Goal: Task Accomplishment & Management: Complete application form

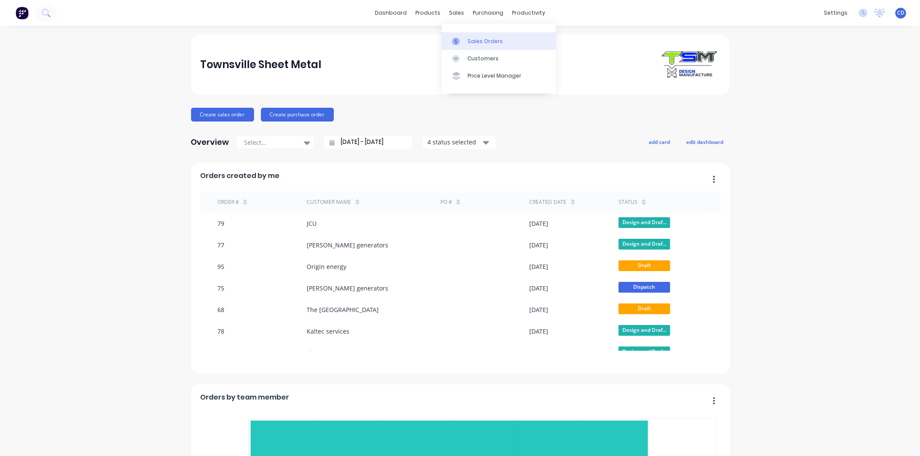
click at [478, 44] on div "Sales Orders" at bounding box center [485, 42] width 35 height 8
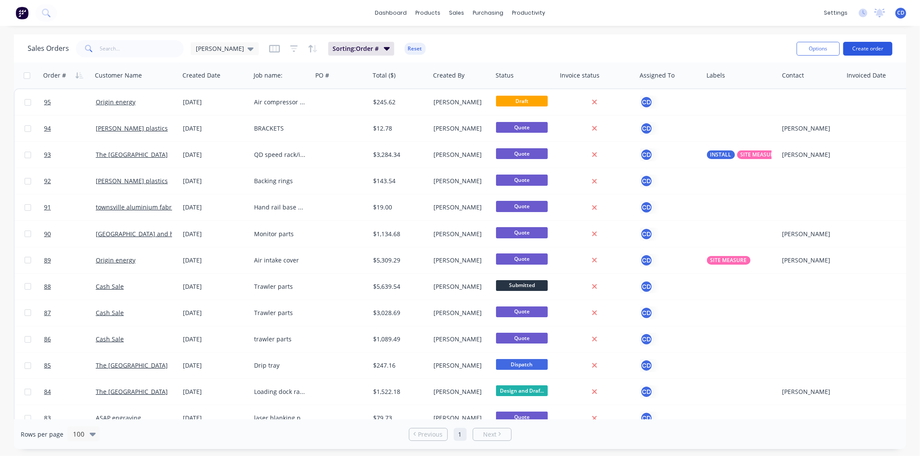
click at [855, 50] on button "Create order" at bounding box center [867, 49] width 49 height 14
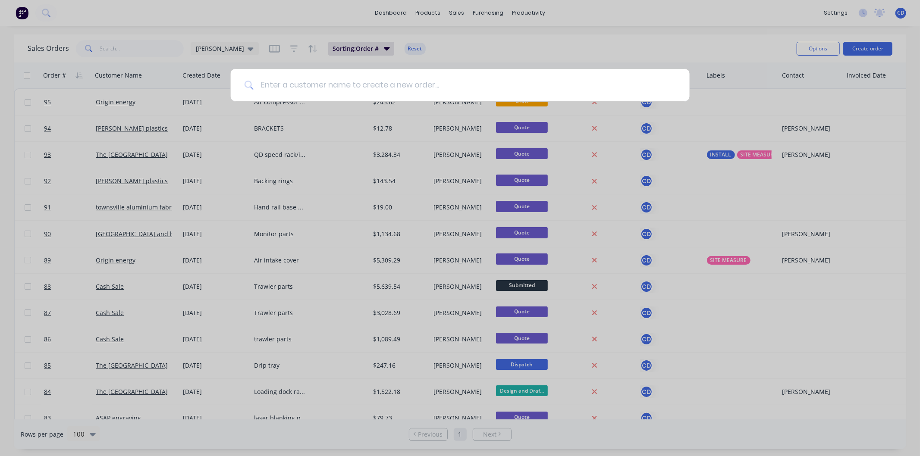
click at [443, 89] on input at bounding box center [465, 85] width 422 height 32
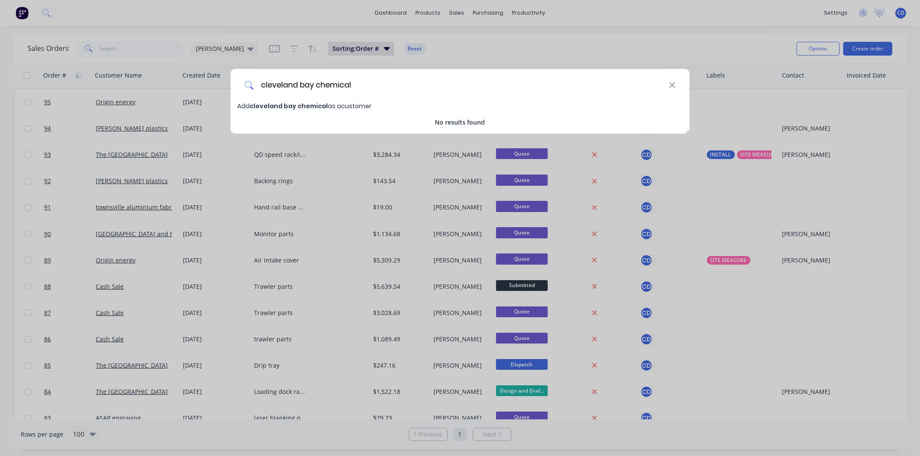
type input "cleveland bay chemical"
click at [276, 107] on span "cleveland bay chemical" at bounding box center [289, 106] width 78 height 9
select select "AU"
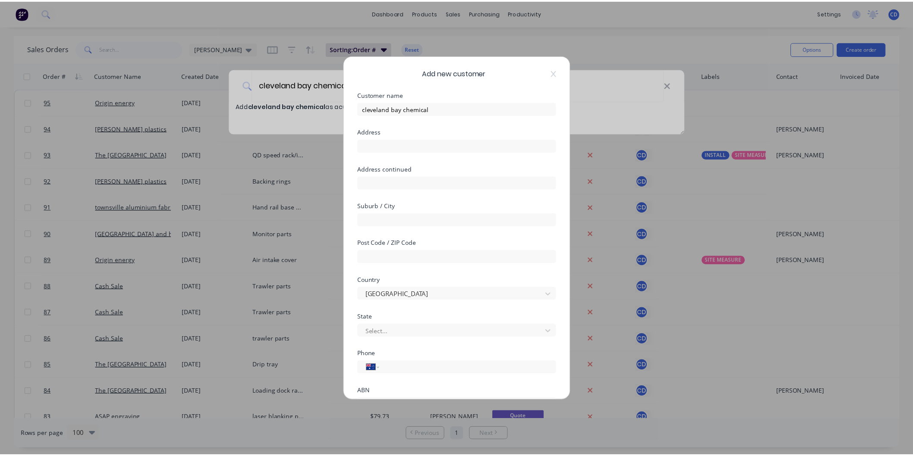
scroll to position [75, 0]
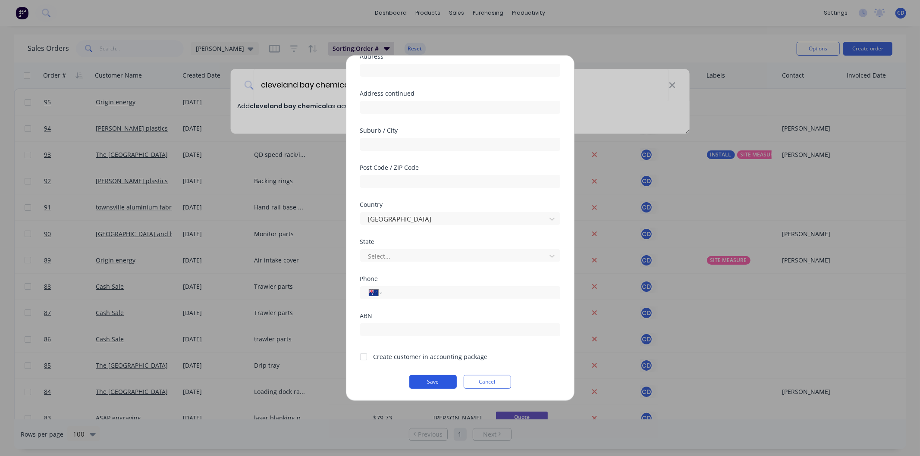
click at [435, 384] on button "Save" at bounding box center [432, 382] width 47 height 14
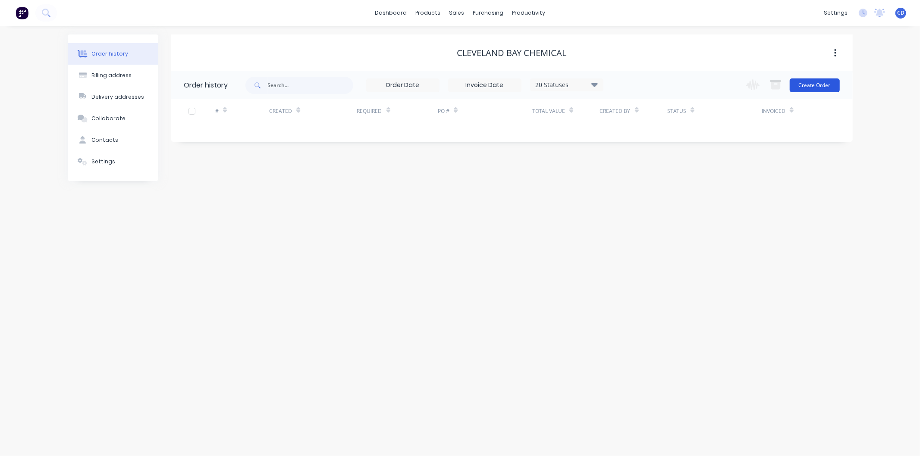
click at [796, 84] on button "Create Order" at bounding box center [815, 86] width 50 height 14
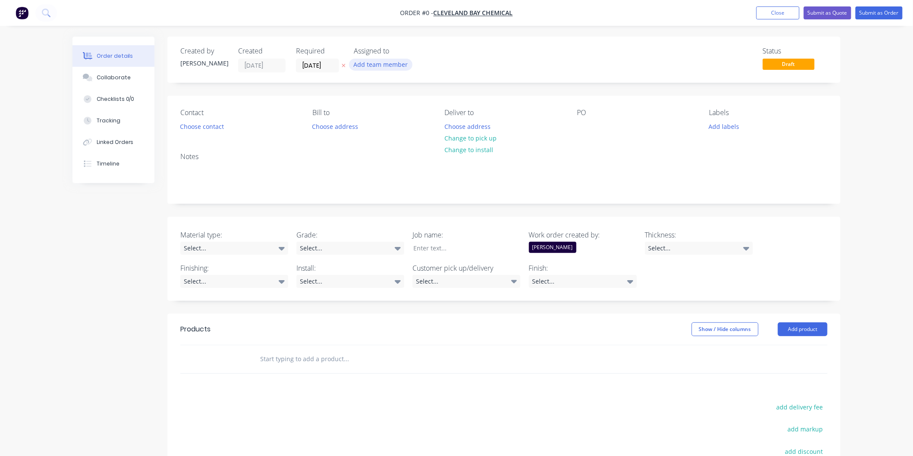
click at [386, 63] on button "Add team member" at bounding box center [380, 65] width 63 height 12
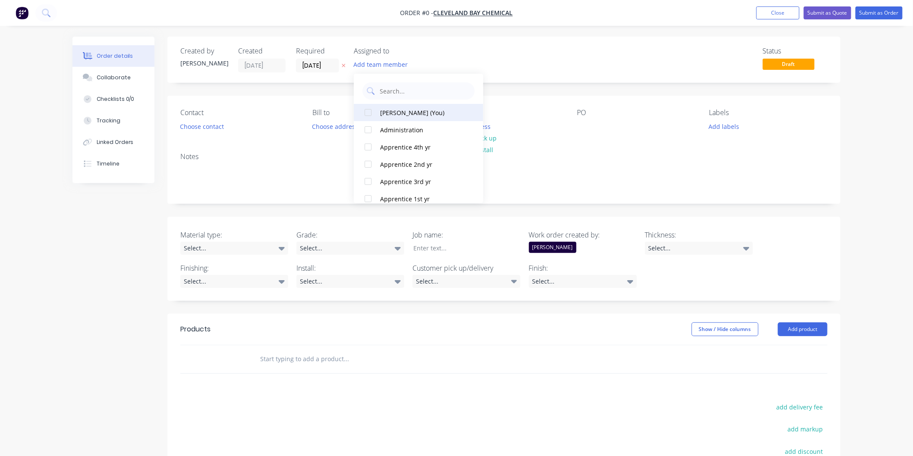
click at [399, 113] on div "[PERSON_NAME] (You)" at bounding box center [423, 112] width 86 height 9
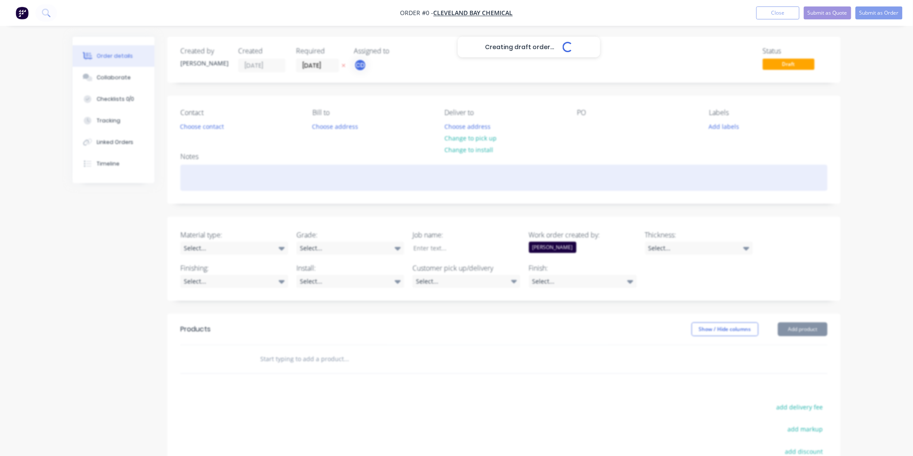
click at [317, 171] on div "Creating draft order... Loading... Order details Collaborate Checklists 0/0 Tra…" at bounding box center [456, 315] width 785 height 557
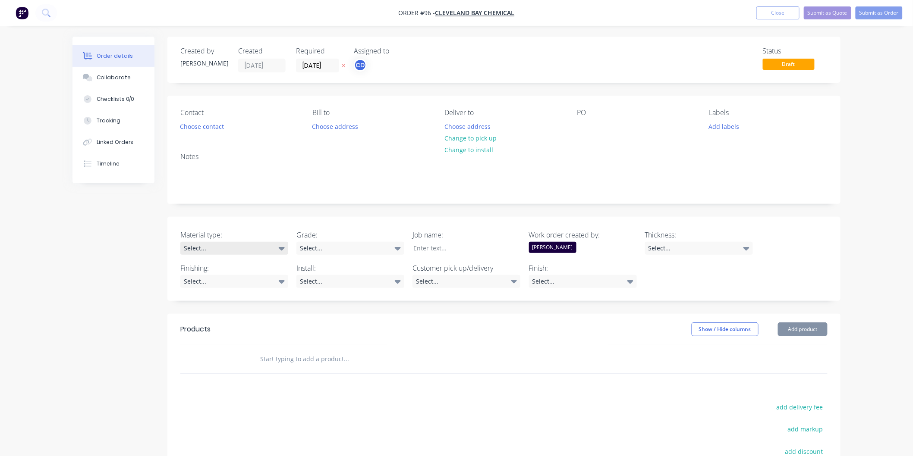
click at [285, 244] on icon at bounding box center [282, 248] width 6 height 9
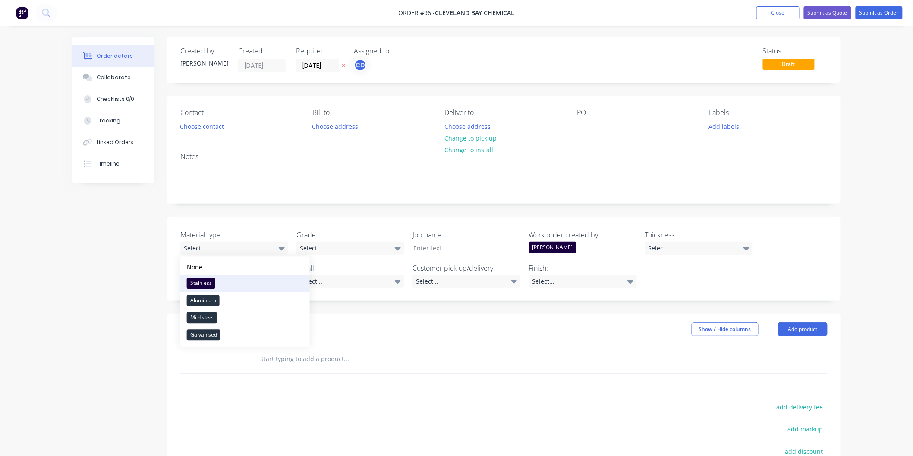
click at [242, 284] on button "Stainless" at bounding box center [244, 283] width 129 height 17
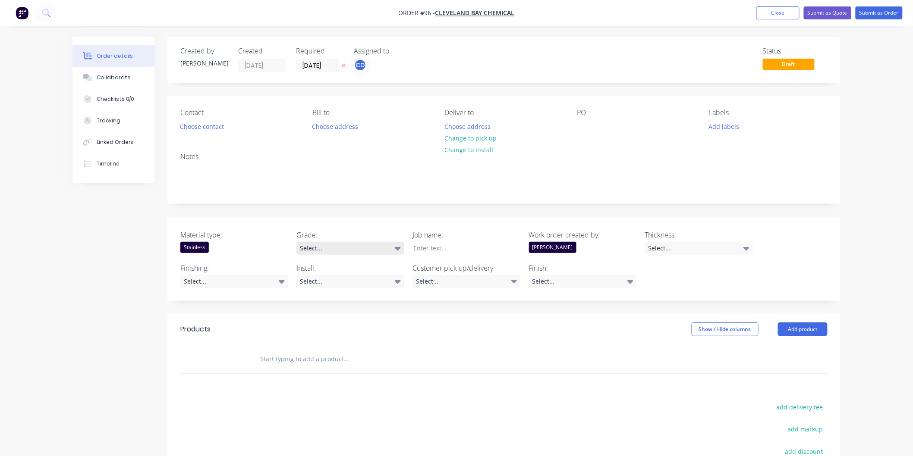
click at [389, 245] on div "Select..." at bounding box center [350, 248] width 108 height 13
click at [325, 297] on button "304" at bounding box center [361, 300] width 129 height 17
click at [448, 247] on div at bounding box center [460, 248] width 108 height 13
click at [747, 248] on icon at bounding box center [746, 248] width 6 height 3
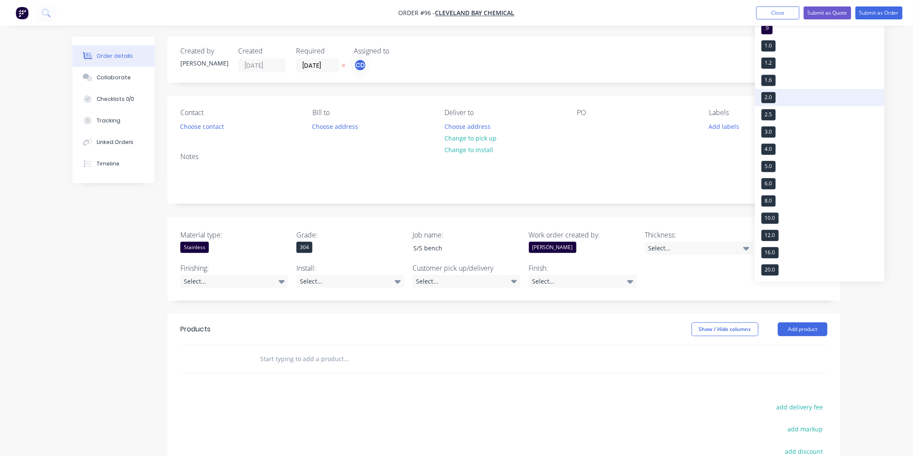
click at [783, 97] on button "2.0" at bounding box center [819, 97] width 129 height 17
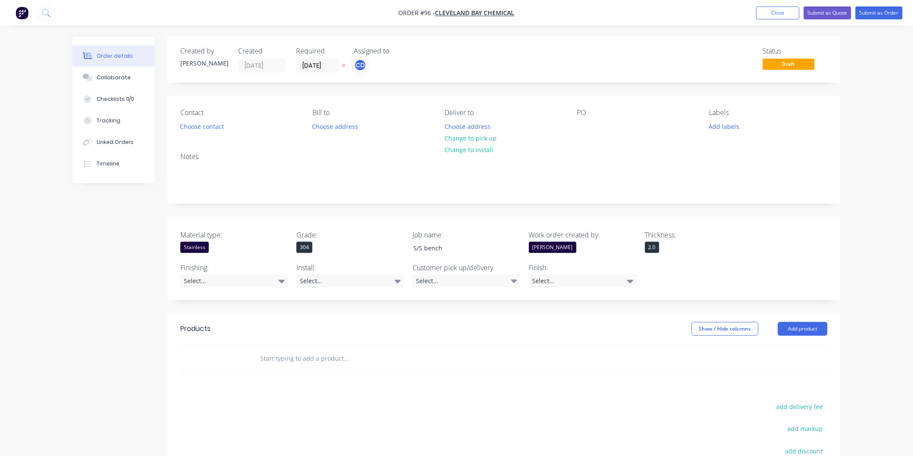
click at [334, 313] on div "Created by [PERSON_NAME] Created [DATE] Required [DATE] Assigned to CD Status D…" at bounding box center [503, 309] width 673 height 544
click at [326, 281] on div "Select..." at bounding box center [350, 281] width 108 height 13
click at [321, 334] on button "No" at bounding box center [361, 333] width 129 height 17
click at [450, 283] on div "Select..." at bounding box center [466, 281] width 108 height 13
click at [447, 301] on div "Pick up" at bounding box center [445, 301] width 24 height 11
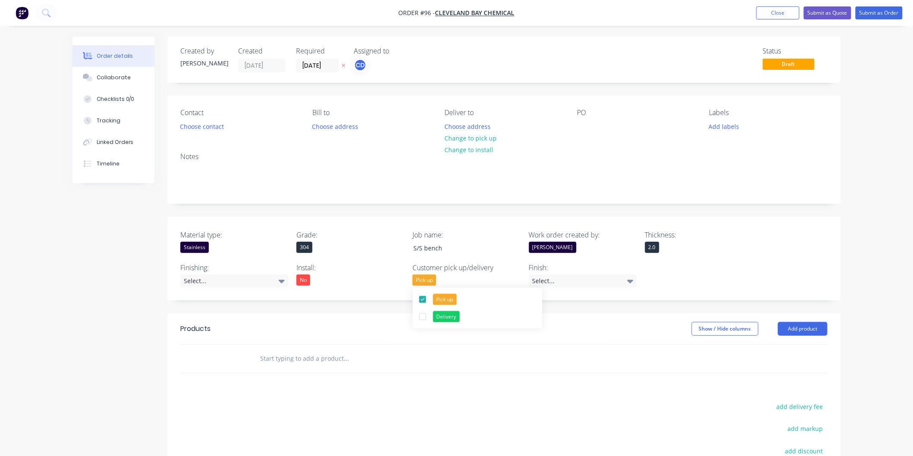
click at [583, 273] on label "Finish:" at bounding box center [583, 268] width 108 height 10
click at [584, 277] on div "Select..." at bounding box center [583, 281] width 108 height 13
click at [552, 315] on button "No4" at bounding box center [593, 316] width 129 height 17
click at [562, 277] on div "No4" at bounding box center [583, 280] width 108 height 11
click at [546, 314] on div "No4" at bounding box center [543, 314] width 17 height 11
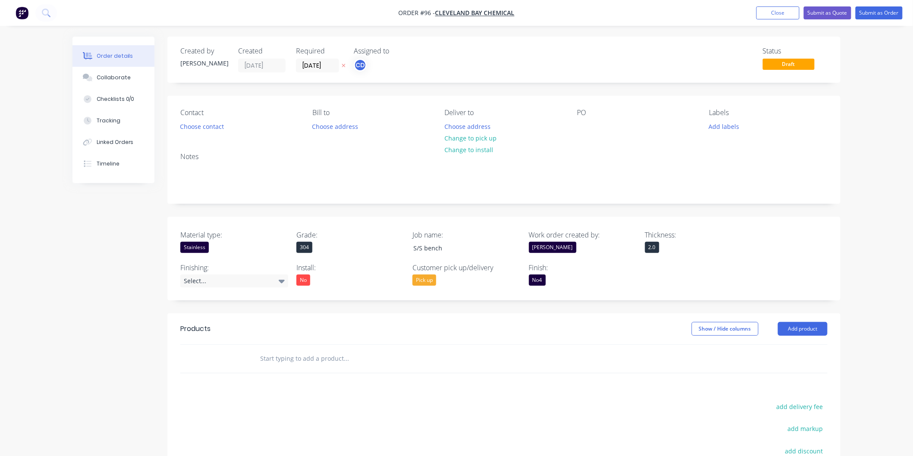
click at [509, 316] on header "Products Show / Hide columns Add product" at bounding box center [503, 329] width 673 height 31
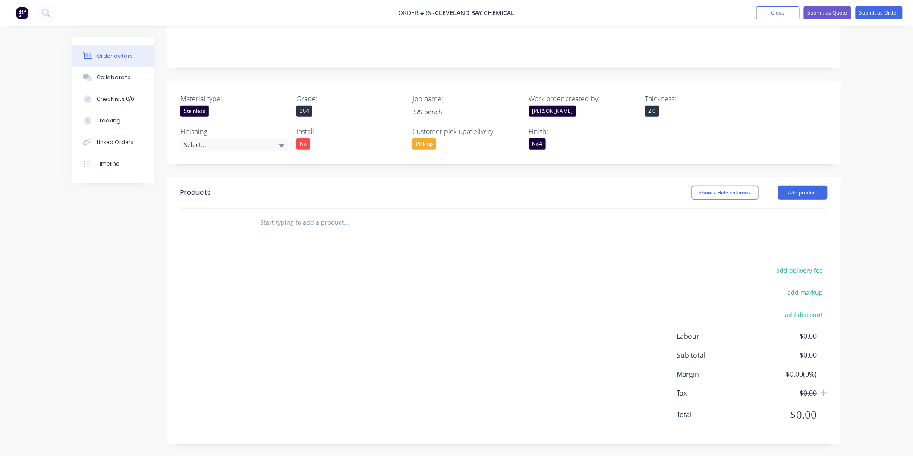
scroll to position [137, 0]
click at [803, 195] on button "Add product" at bounding box center [803, 192] width 50 height 14
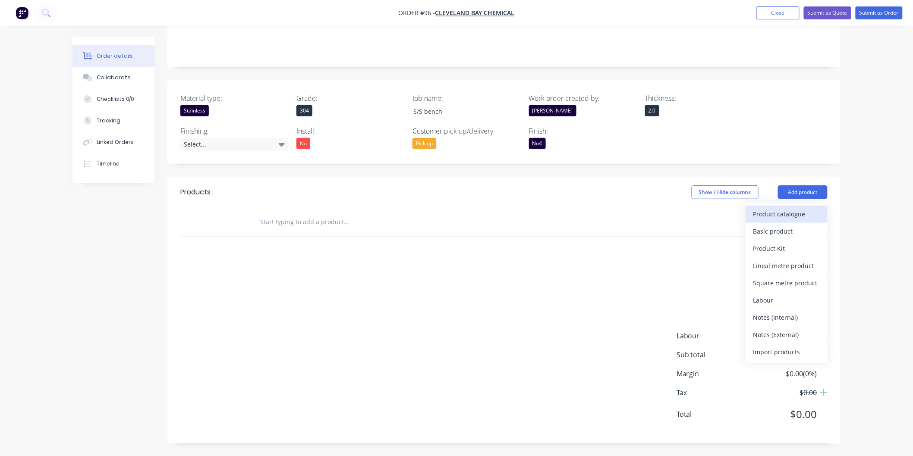
click at [781, 212] on div "Product catalogue" at bounding box center [786, 214] width 66 height 13
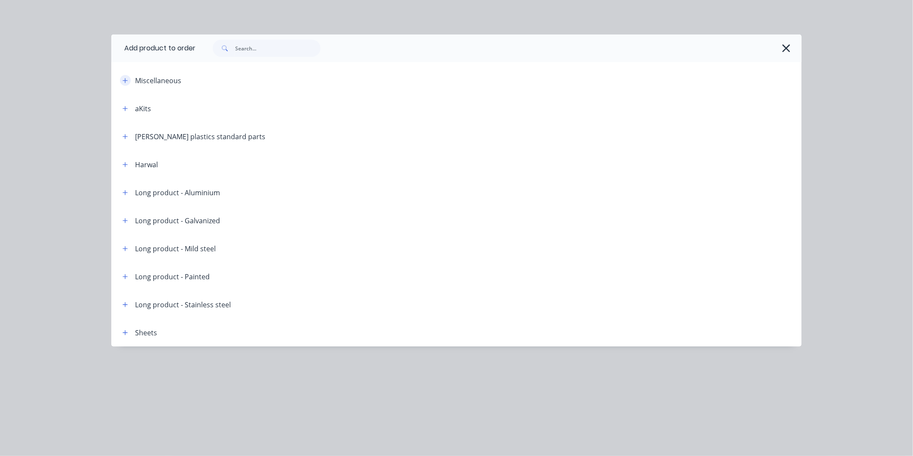
click at [124, 80] on icon "button" at bounding box center [125, 80] width 5 height 5
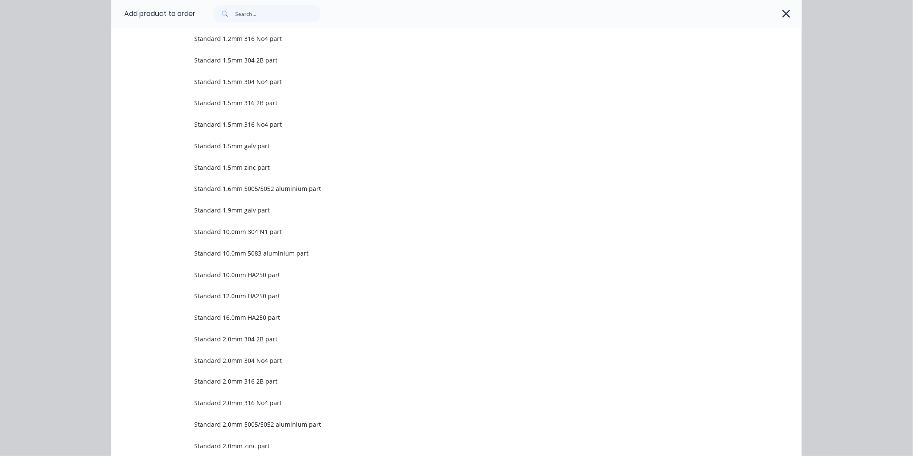
scroll to position [335, 0]
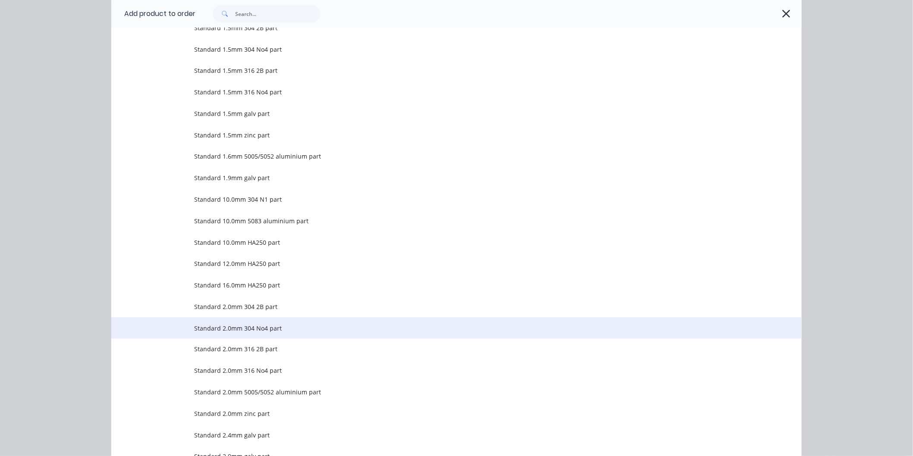
click at [237, 326] on span "Standard 2.0mm 304 No4 part" at bounding box center [437, 328] width 486 height 9
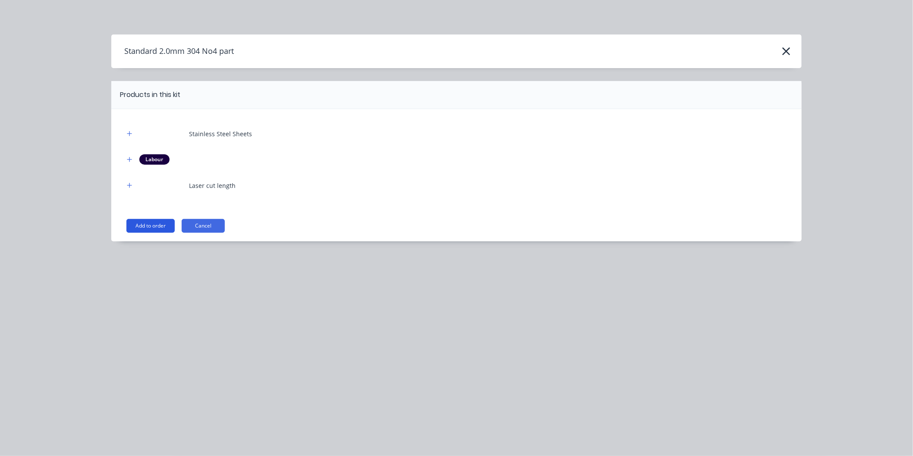
click at [168, 222] on button "Add to order" at bounding box center [150, 226] width 48 height 14
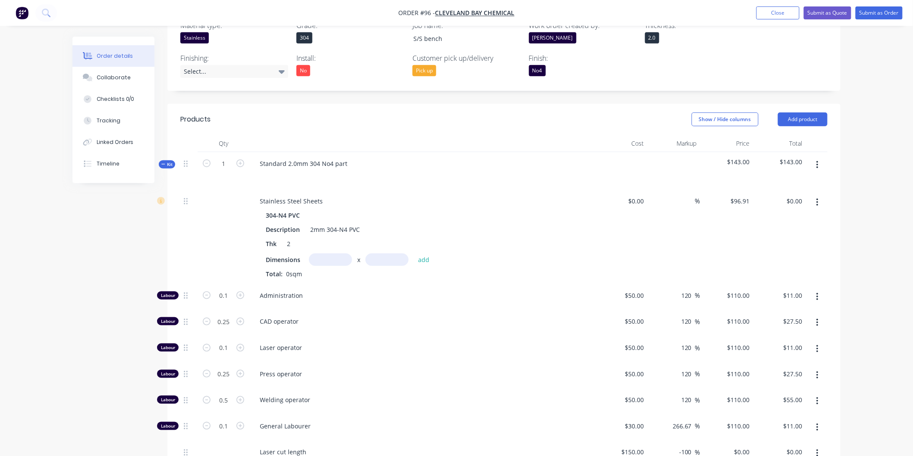
scroll to position [233, 0]
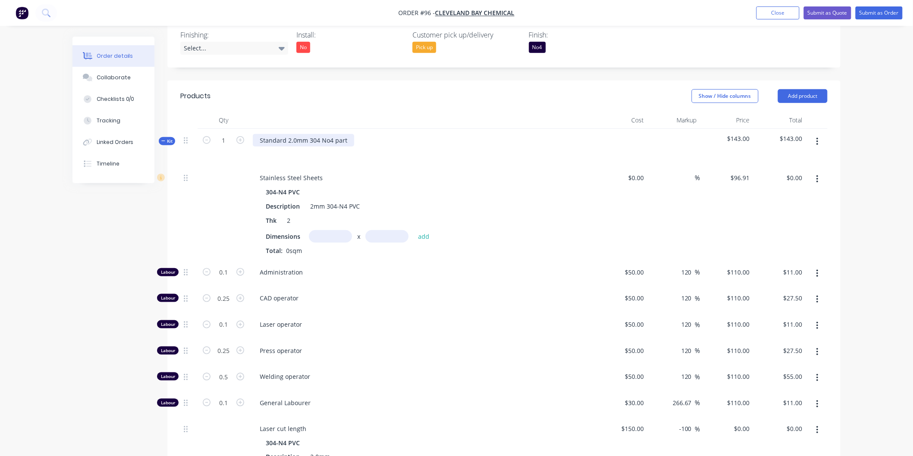
click at [346, 141] on div "Standard 2.0mm 304 No4 part" at bounding box center [303, 140] width 101 height 13
click at [390, 165] on div "Bench top" at bounding box center [421, 148] width 345 height 38
click at [323, 238] on input "text" at bounding box center [330, 236] width 43 height 13
type input "1.5m"
click at [377, 236] on input "text" at bounding box center [386, 236] width 43 height 13
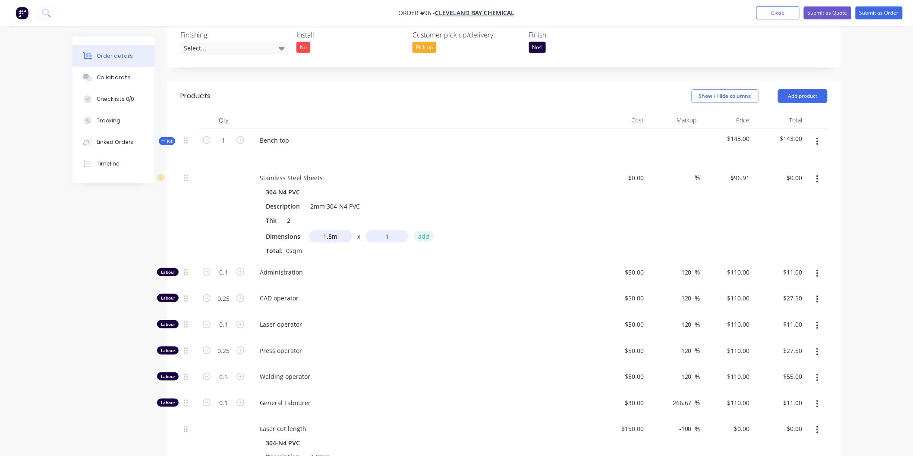
type input "1m"
click at [427, 234] on button "add" at bounding box center [424, 237] width 20 height 12
type input "$145.37"
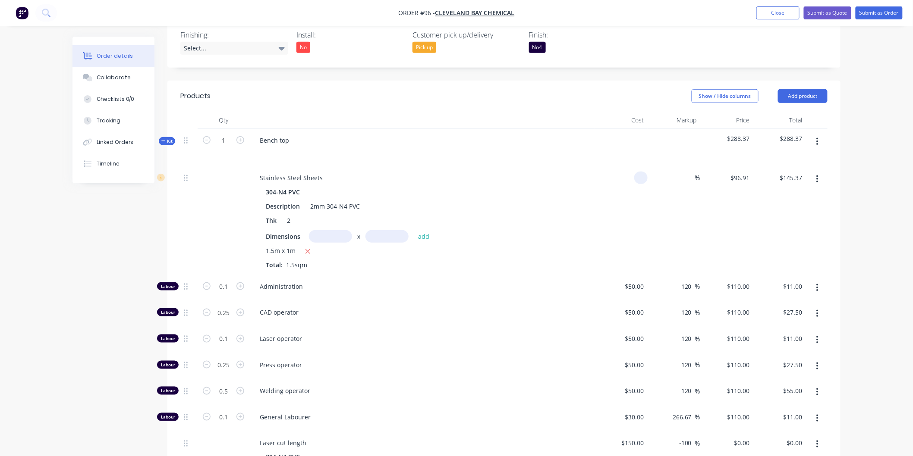
click at [642, 177] on input at bounding box center [642, 178] width 10 height 13
type input "6"
type input "$96.91"
click at [691, 180] on input at bounding box center [690, 178] width 10 height 13
type input "10"
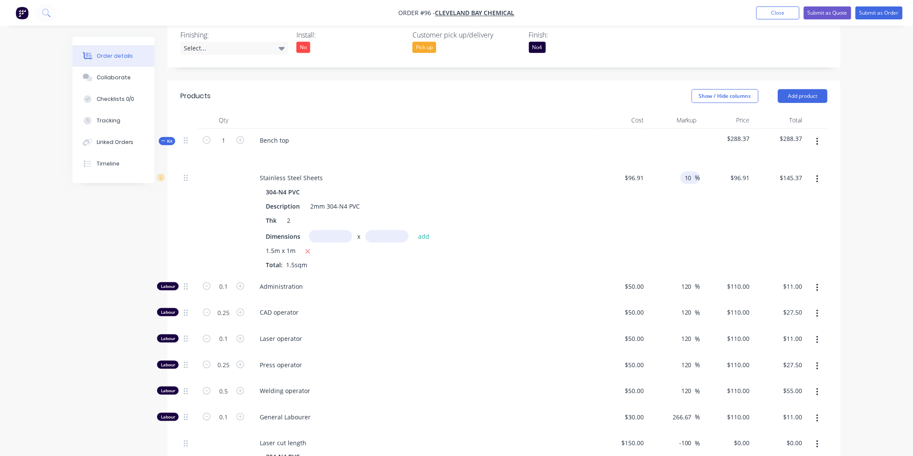
type input "$106.601"
type input "$159.90"
click at [703, 211] on div "$106.601 $106.601" at bounding box center [726, 220] width 53 height 109
click at [691, 178] on input "10" at bounding box center [689, 178] width 11 height 13
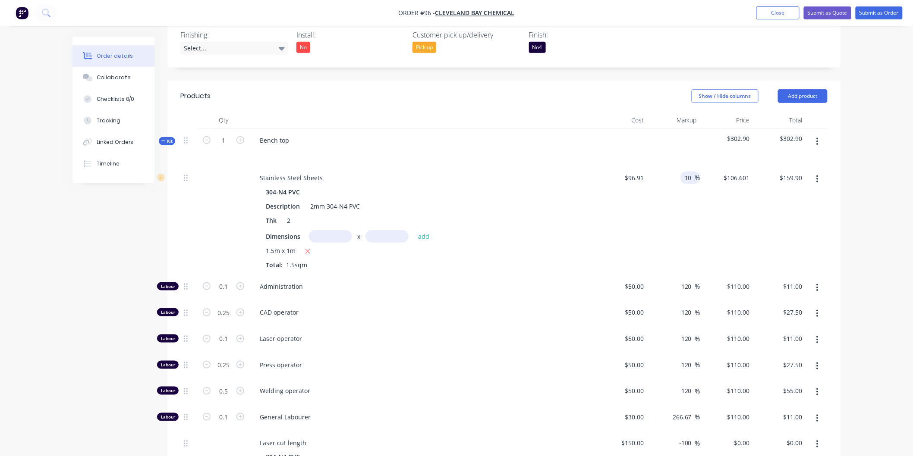
click at [691, 178] on input "10" at bounding box center [689, 178] width 11 height 13
type input "15"
type input "$111.4465"
type input "$167.17"
click at [696, 218] on div "15 15 %" at bounding box center [673, 220] width 53 height 109
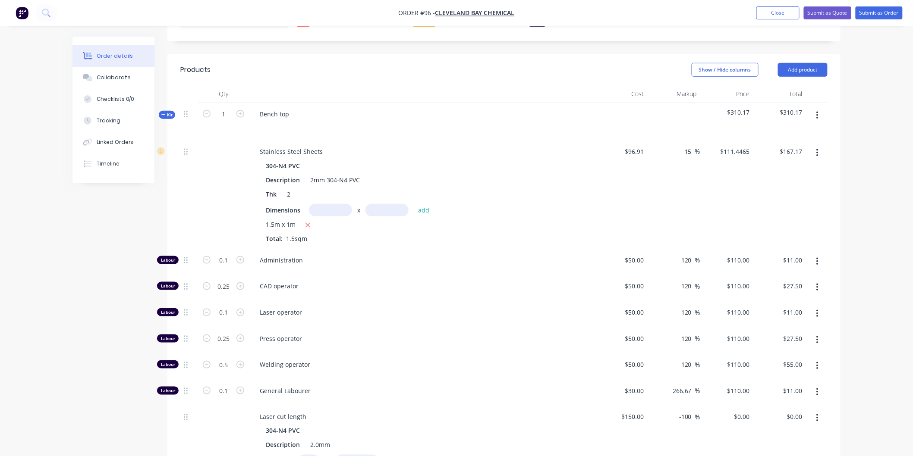
scroll to position [281, 0]
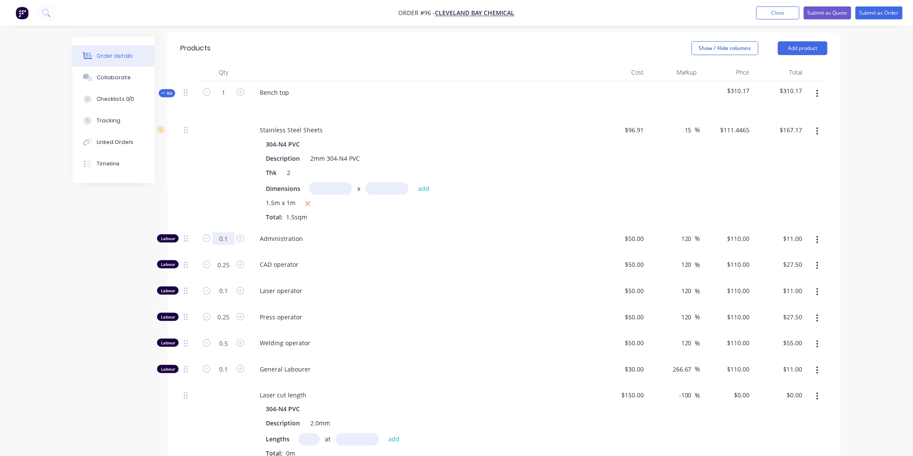
click at [230, 236] on input "0.1" at bounding box center [223, 238] width 22 height 13
type input "0.5"
type input "$55.00"
click at [408, 289] on span "Laser operator" at bounding box center [425, 290] width 331 height 9
click at [229, 245] on input "0.25" at bounding box center [223, 238] width 22 height 13
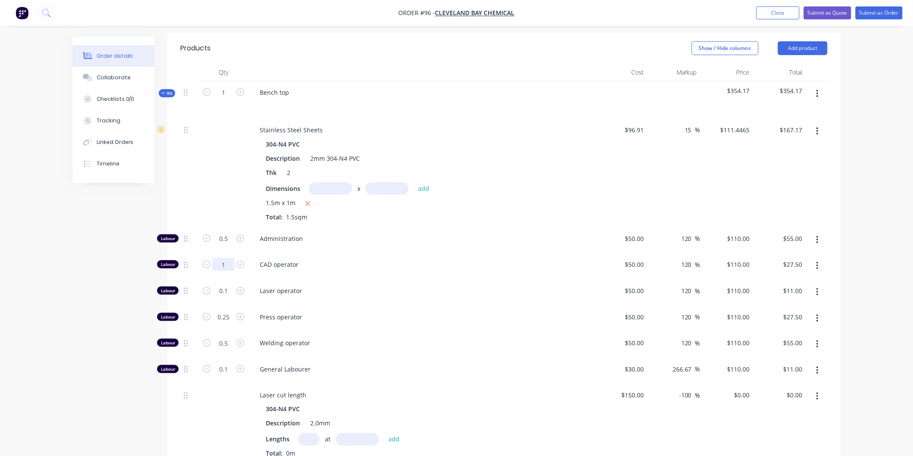
type input "1"
type input "$110.00"
click at [333, 270] on div "CAD operator" at bounding box center [421, 266] width 345 height 26
click at [229, 245] on input "0.1" at bounding box center [223, 238] width 22 height 13
type input "0.5"
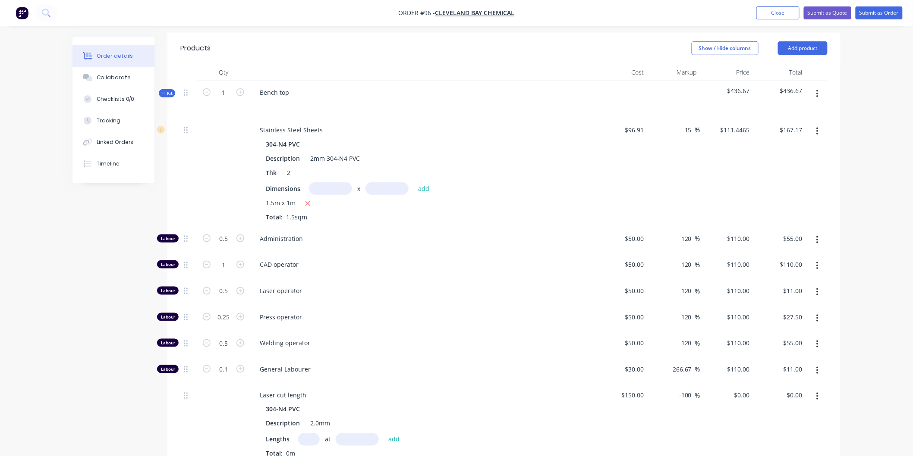
type input "$55.00"
click at [372, 325] on div "Press operator" at bounding box center [421, 319] width 345 height 26
click at [228, 245] on input "0.25" at bounding box center [223, 238] width 22 height 13
type input "0.5"
type input "$55.00"
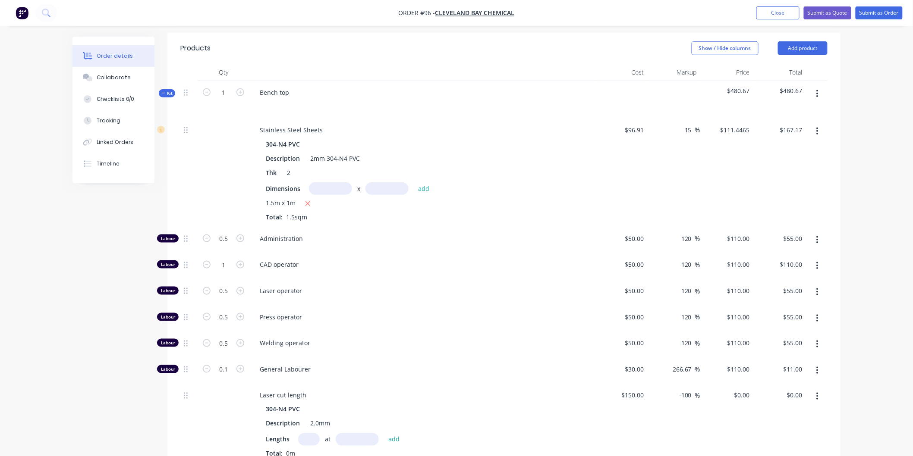
click at [376, 326] on div "Press operator" at bounding box center [421, 319] width 345 height 26
click at [229, 245] on input "0.1" at bounding box center [223, 238] width 22 height 13
type input "0.5"
type input "$55.00"
click at [390, 361] on div "General Labourer" at bounding box center [421, 371] width 345 height 26
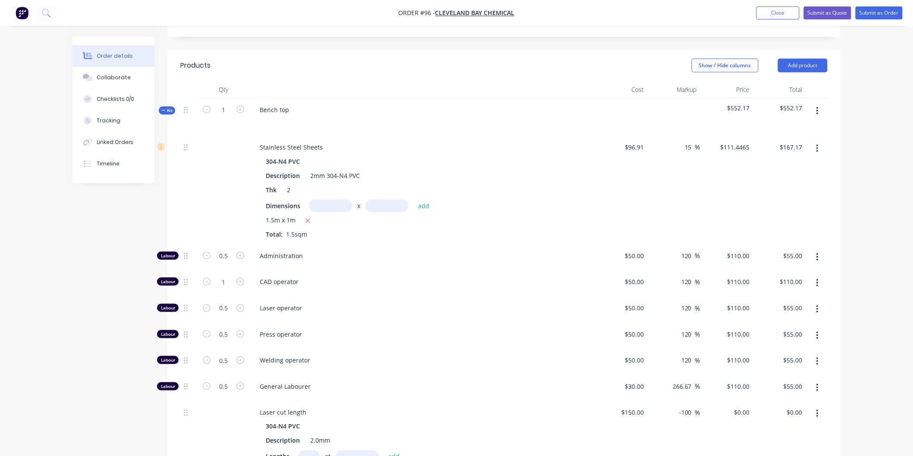
scroll to position [233, 0]
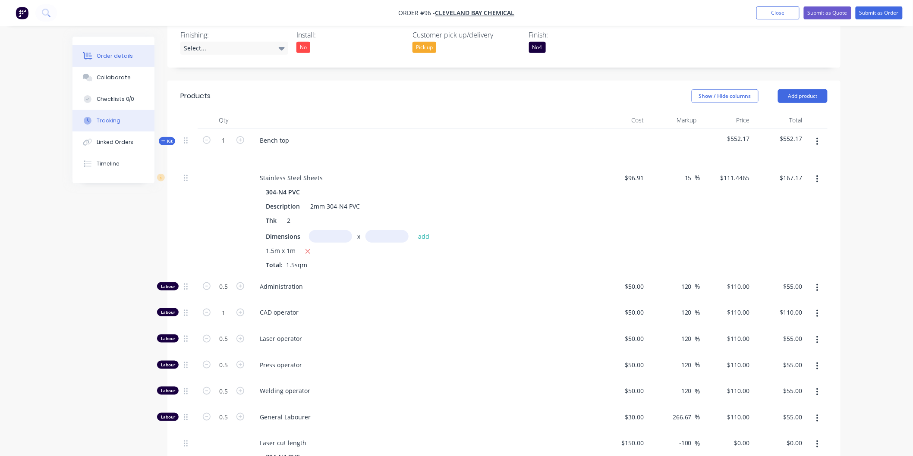
click at [110, 123] on div "Tracking" at bounding box center [109, 121] width 24 height 8
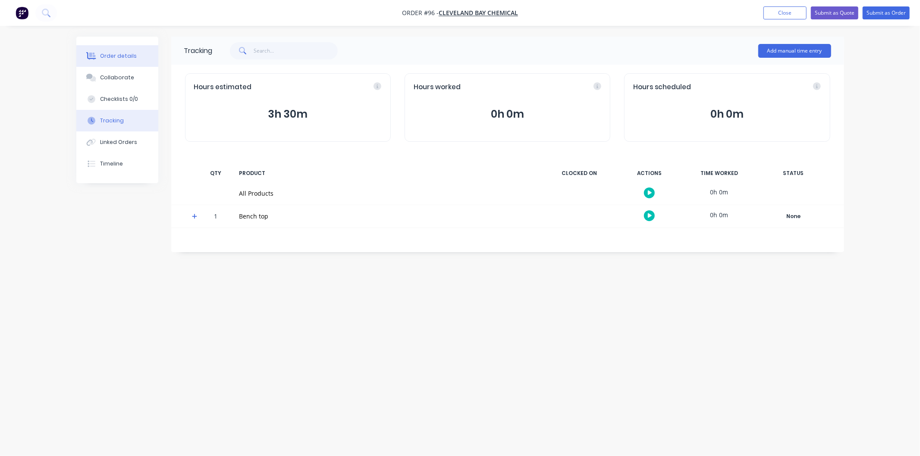
click at [116, 53] on div "Order details" at bounding box center [118, 56] width 37 height 8
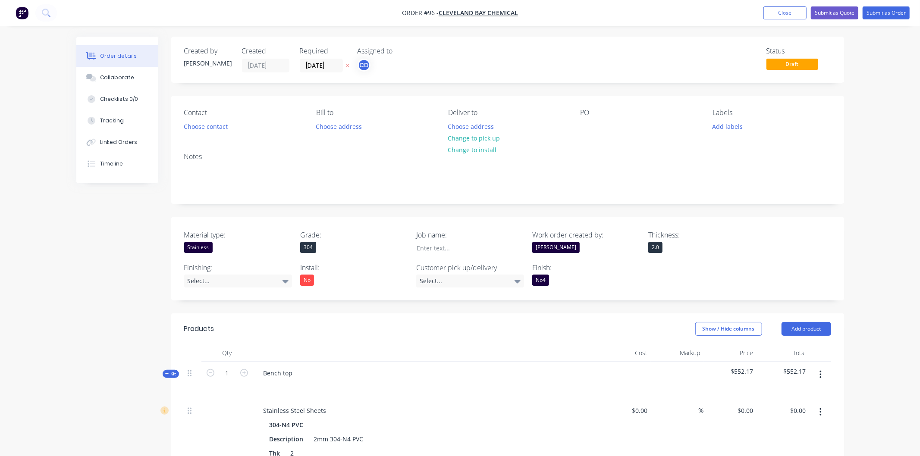
type input "$96.91"
type input "15"
type input "$111.4465"
type input "$167.17"
type input "$50.00"
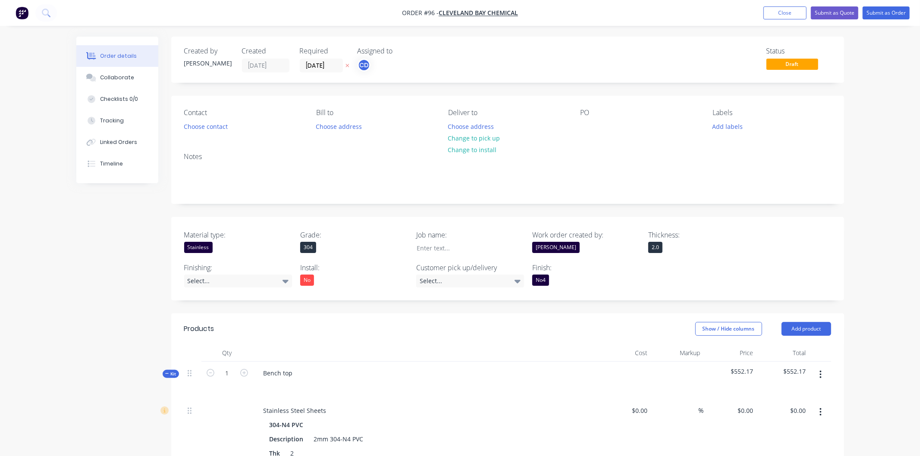
type input "120"
type input "$110.00"
type input "$55.00"
type input "$50.00"
type input "120"
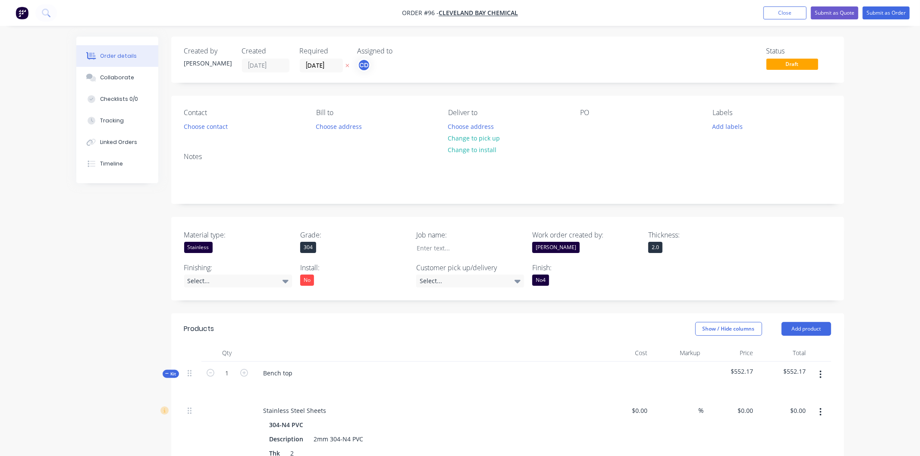
type input "$110.00"
type input "$50.00"
type input "120"
type input "$110.00"
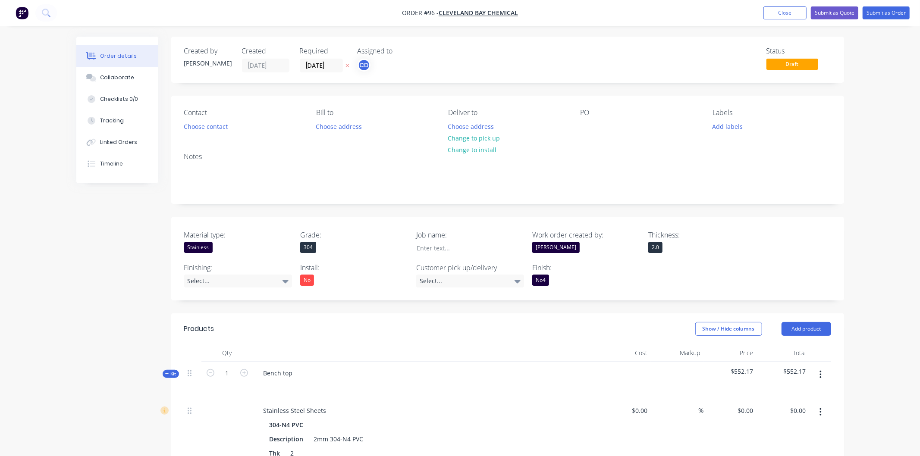
type input "$55.00"
type input "$50.00"
type input "120"
type input "$110.00"
type input "$55.00"
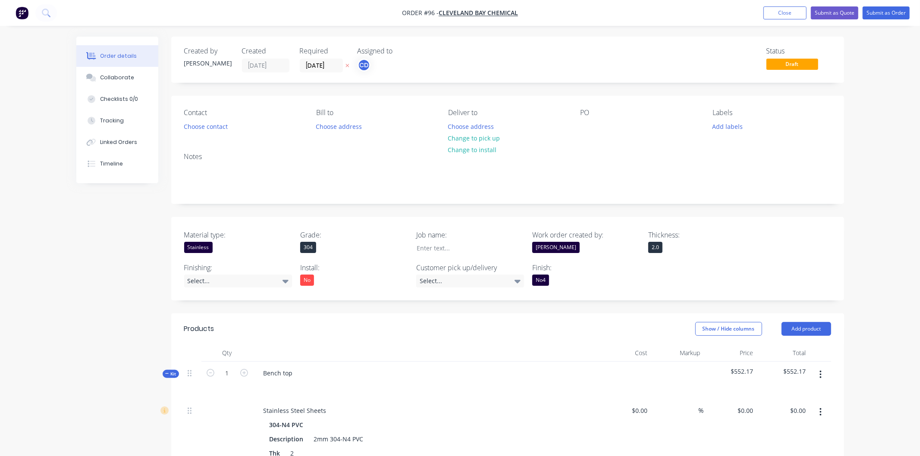
type input "$50.00"
type input "120"
type input "$110.00"
type input "$55.00"
type input "$30.00"
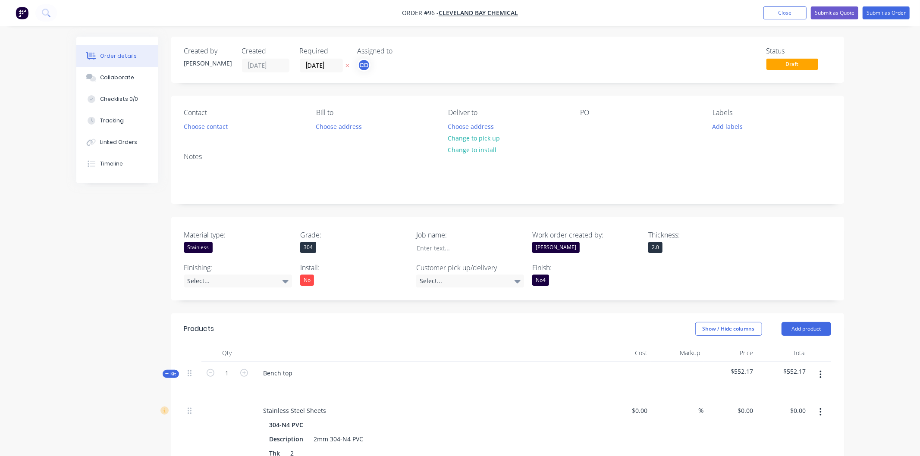
type input "266.67"
type input "$110.00"
type input "$55.00"
type input "$150.00"
type input "-100"
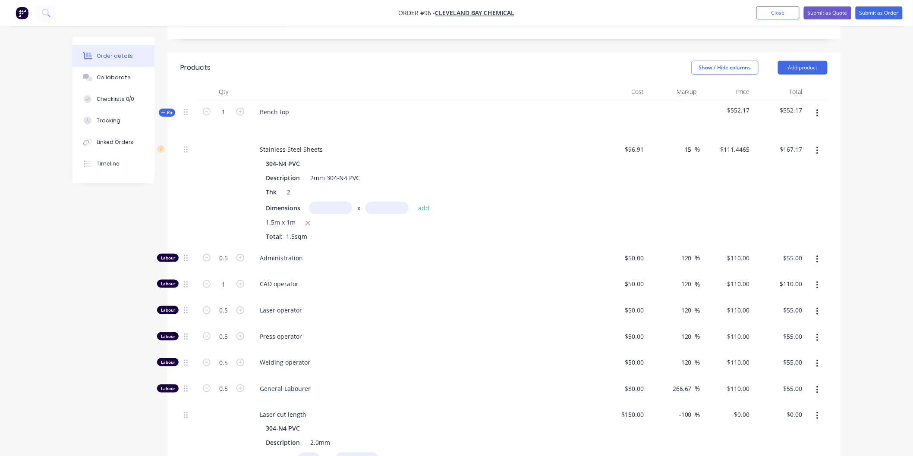
scroll to position [287, 0]
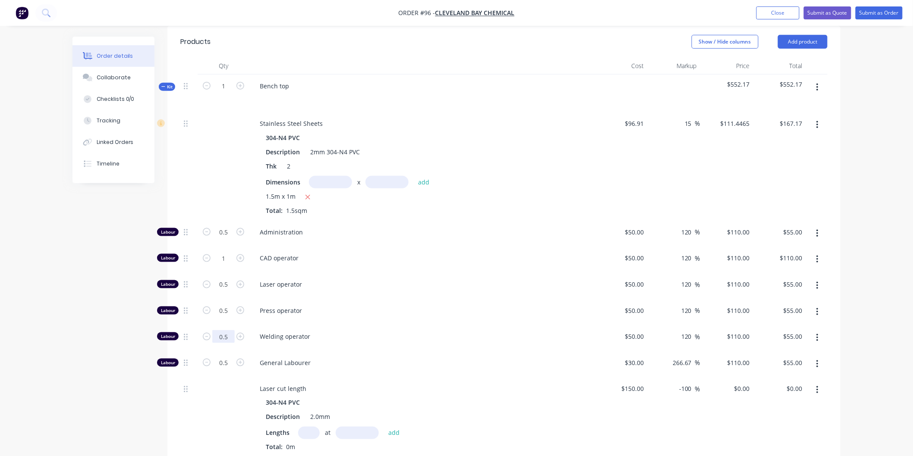
click at [230, 239] on input "0.5" at bounding box center [223, 232] width 22 height 13
type input "6"
click at [465, 283] on span "Laser operator" at bounding box center [425, 284] width 331 height 9
type input "$660.00"
click at [803, 45] on button "Add product" at bounding box center [803, 42] width 50 height 14
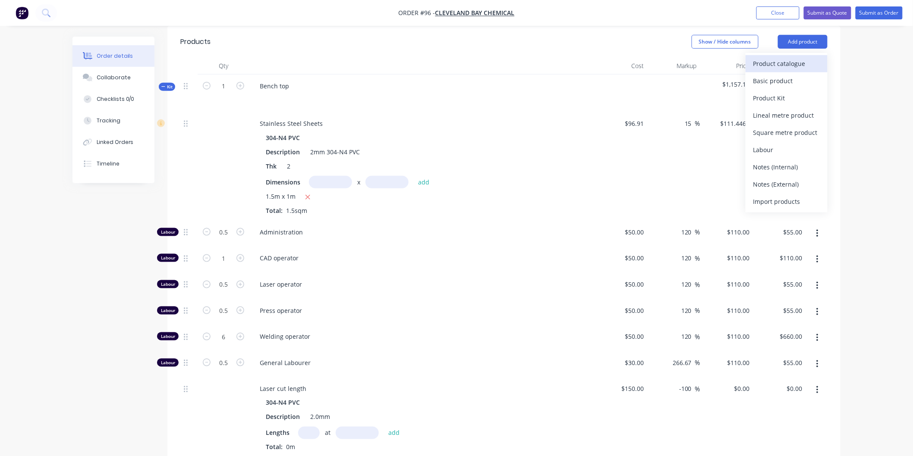
click at [792, 63] on div "Product catalogue" at bounding box center [786, 63] width 66 height 13
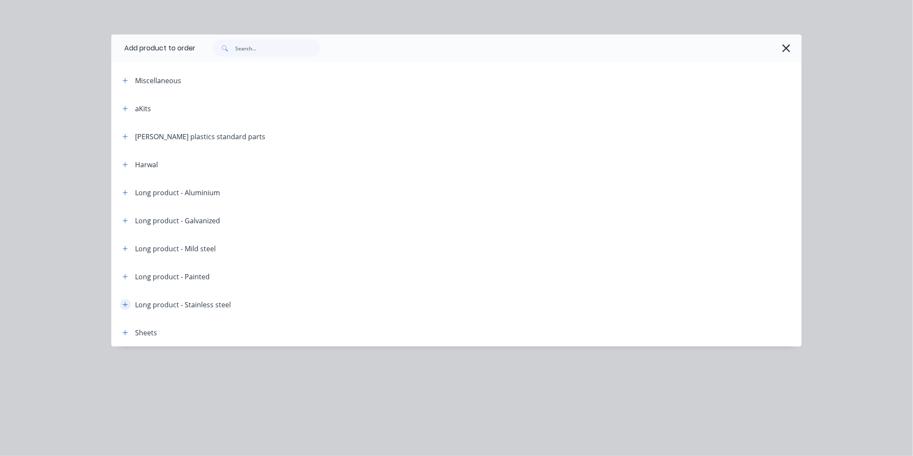
click at [125, 307] on icon "button" at bounding box center [124, 305] width 5 height 6
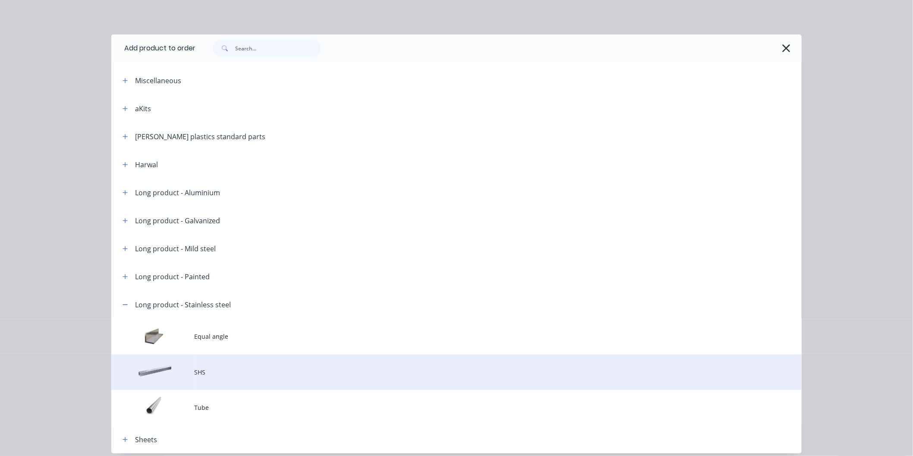
click at [194, 377] on span "SHS" at bounding box center [437, 372] width 486 height 9
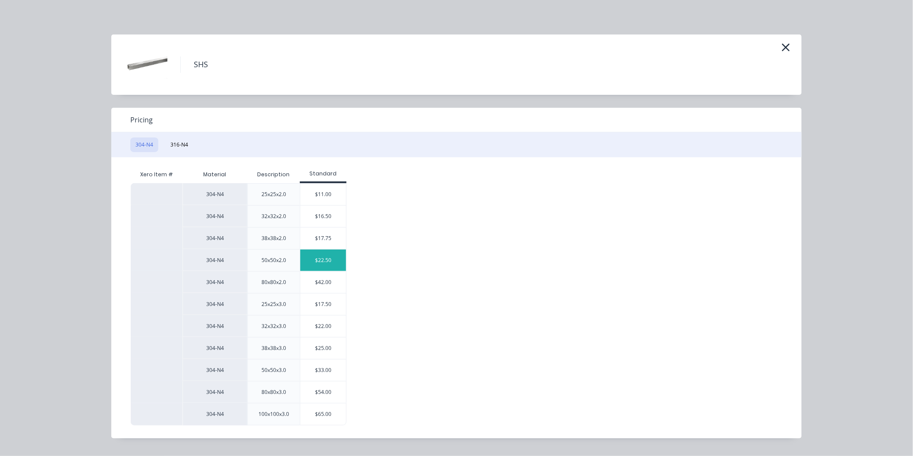
click at [329, 259] on div "$22.50" at bounding box center [323, 261] width 46 height 22
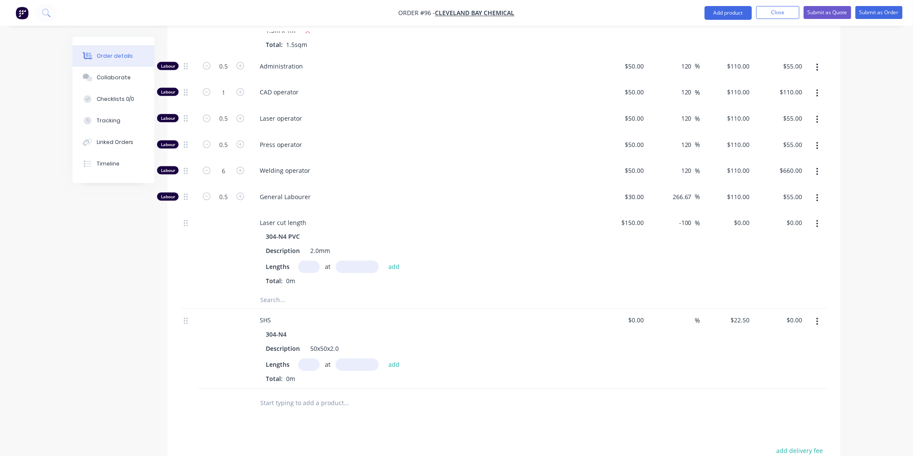
scroll to position [479, 0]
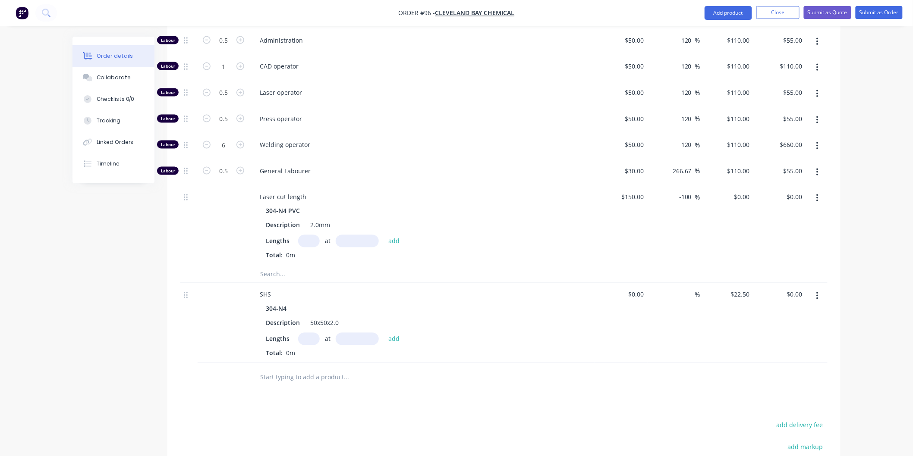
click at [313, 240] on input "text" at bounding box center [309, 241] width 22 height 13
type input "4"
click at [346, 239] on input "text" at bounding box center [357, 241] width 43 height 13
type input "0.9mm"
click at [394, 241] on button "add" at bounding box center [394, 242] width 20 height 12
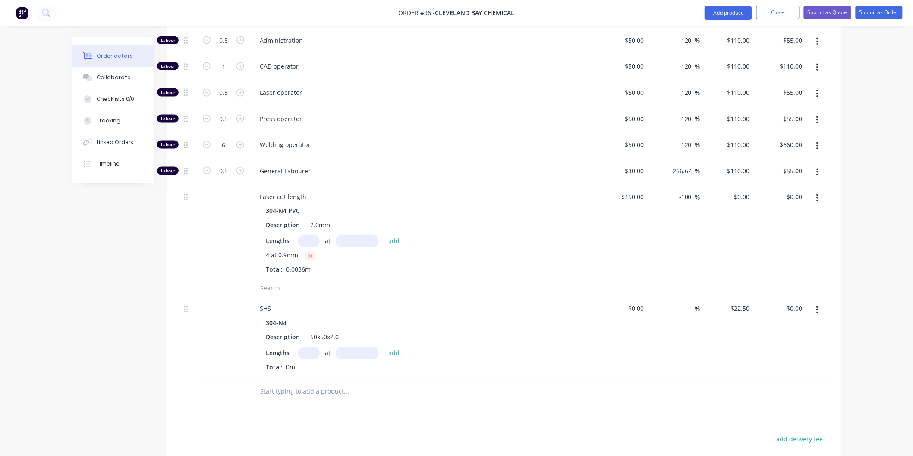
click at [308, 261] on icon "button" at bounding box center [311, 257] width 6 height 8
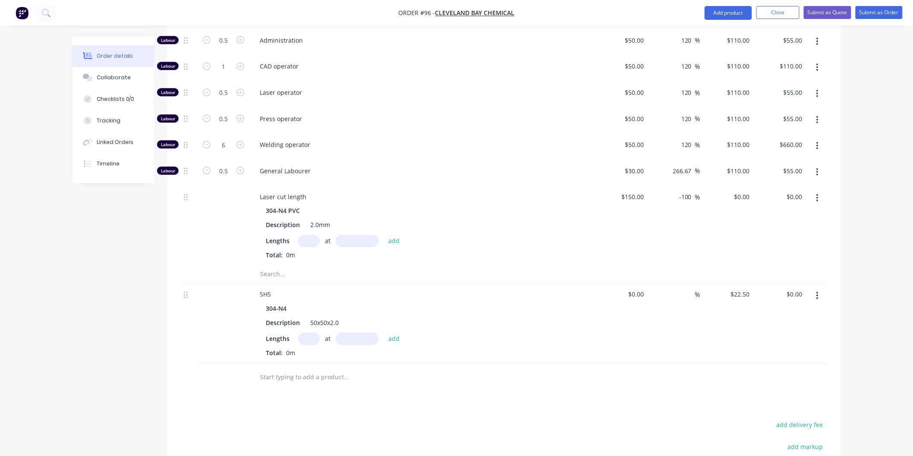
click at [305, 339] on input "text" at bounding box center [309, 339] width 22 height 13
type input "4"
click at [342, 338] on input "text" at bounding box center [357, 339] width 43 height 13
type input "0"
type input "1mm"
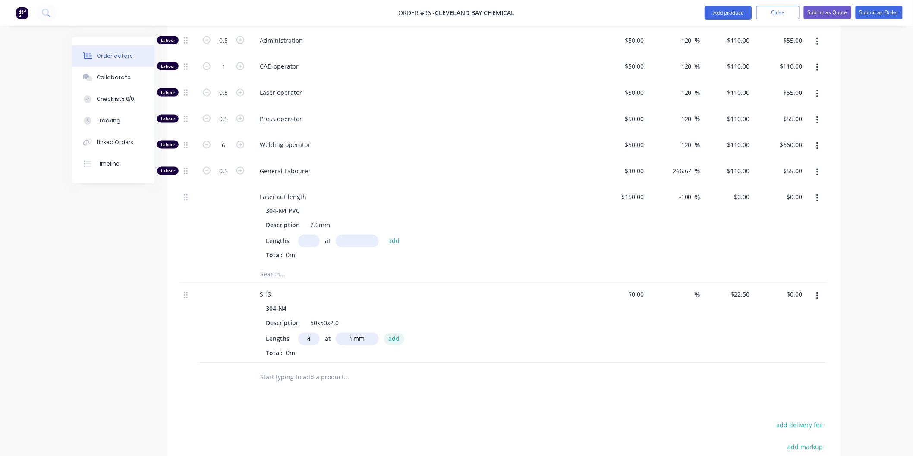
click at [396, 338] on button "add" at bounding box center [394, 339] width 20 height 12
click at [308, 355] on icon "button" at bounding box center [305, 355] width 6 height 8
type input "$0.00"
click at [315, 341] on input "text" at bounding box center [309, 339] width 22 height 13
type input "4"
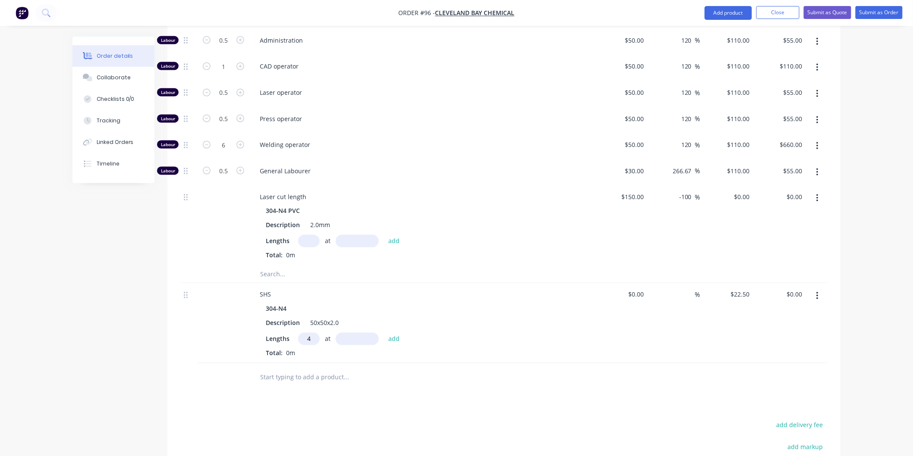
click at [367, 344] on input "text" at bounding box center [357, 339] width 43 height 13
type input "1000mm"
click at [391, 341] on button "add" at bounding box center [394, 339] width 20 height 12
type input "$90.00"
type input "4"
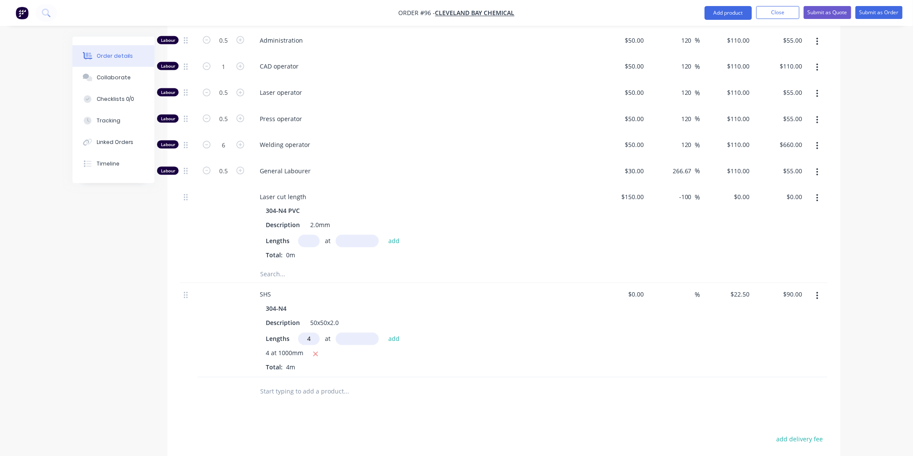
click at [366, 340] on input "text" at bounding box center [357, 339] width 43 height 13
type input "1500mm"
click at [388, 337] on button "add" at bounding box center [394, 339] width 20 height 12
type input "$225.00"
type input "2"
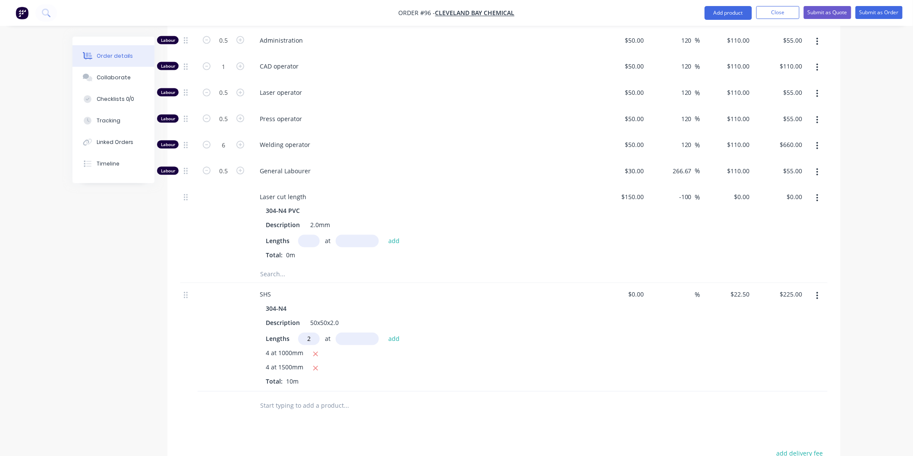
click at [363, 339] on input "text" at bounding box center [357, 339] width 43 height 13
type input "850mm"
click at [393, 340] on button "add" at bounding box center [394, 339] width 20 height 12
click at [309, 385] on icon "button" at bounding box center [312, 383] width 6 height 8
type input "$225.00"
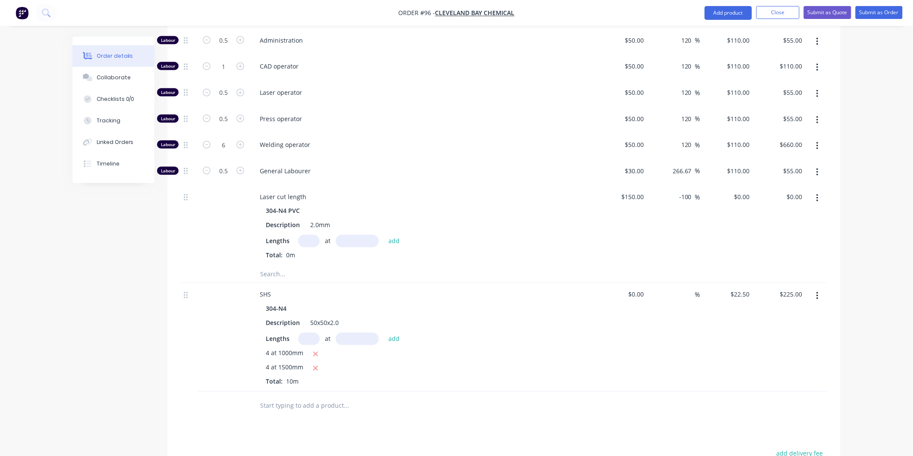
click at [303, 340] on input "text" at bounding box center [309, 339] width 22 height 13
type input "4"
click at [357, 342] on input "text" at bounding box center [357, 339] width 43 height 13
type input "850mm"
click at [391, 342] on button "add" at bounding box center [394, 339] width 20 height 12
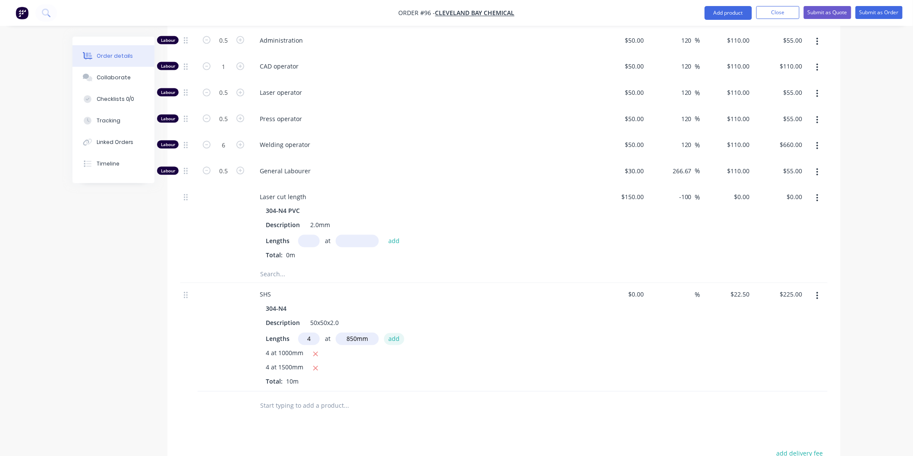
type input "$301.50"
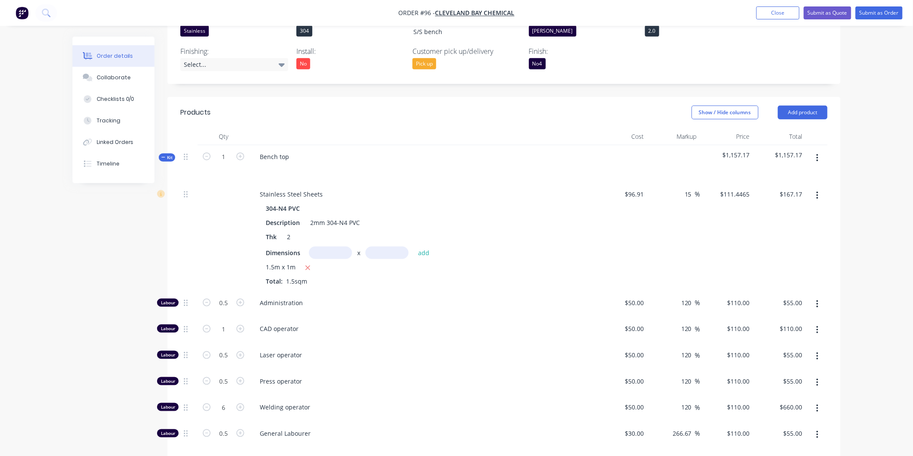
scroll to position [239, 0]
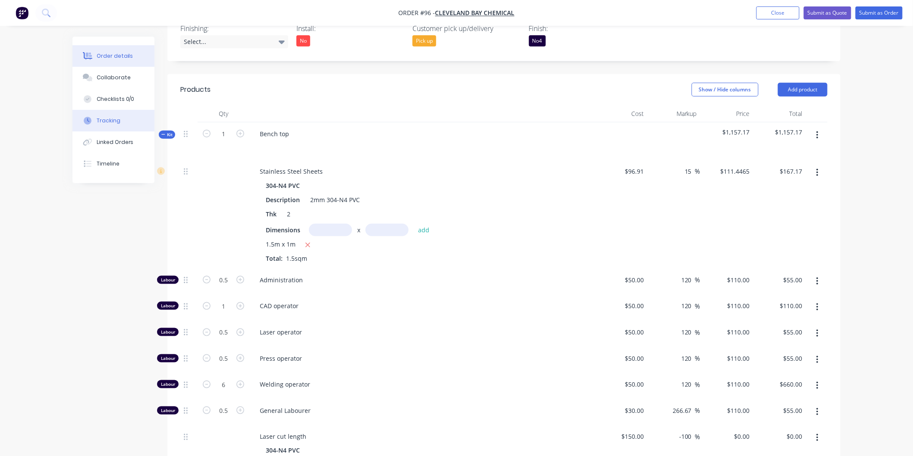
click at [122, 121] on button "Tracking" at bounding box center [113, 121] width 82 height 22
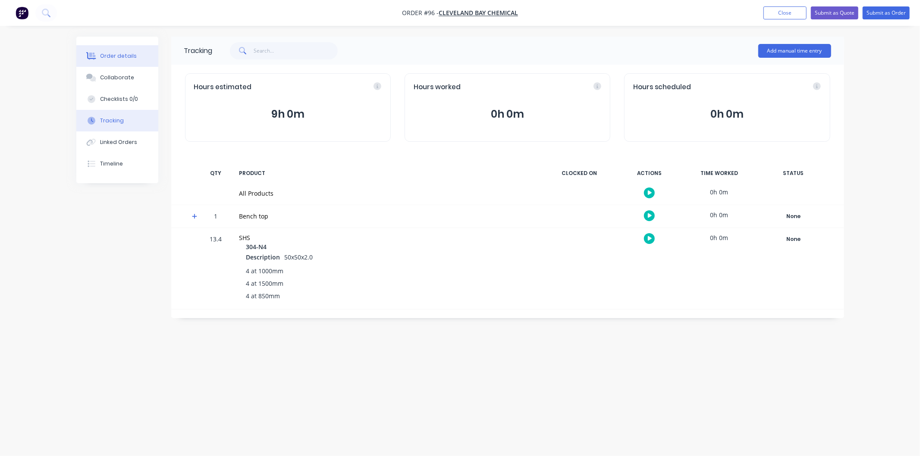
click at [128, 59] on div "Order details" at bounding box center [118, 56] width 37 height 8
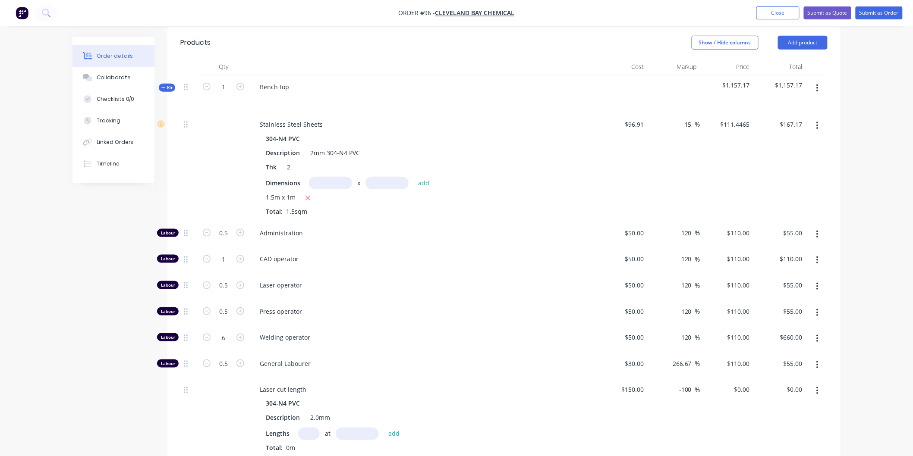
scroll to position [287, 0]
click at [226, 239] on input "1" at bounding box center [223, 232] width 22 height 13
type input "2.5"
type input "$275.00"
click at [367, 243] on div "Administration" at bounding box center [421, 234] width 345 height 26
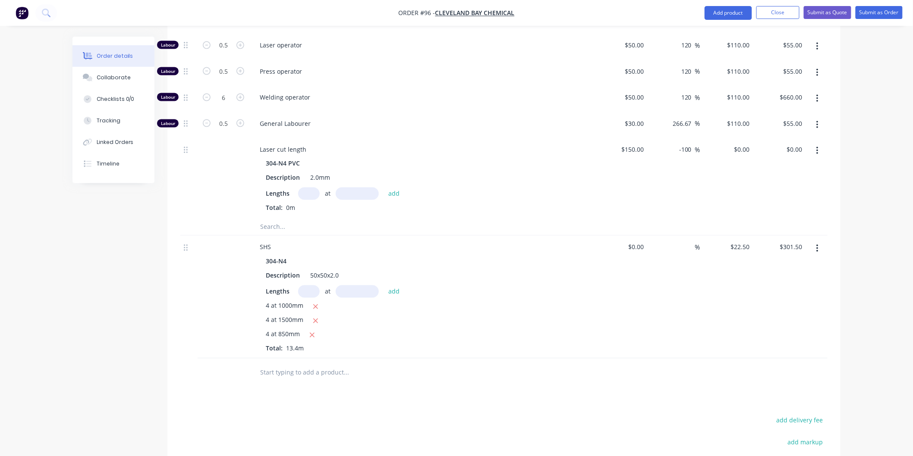
scroll to position [527, 0]
click at [643, 244] on input at bounding box center [638, 247] width 20 height 13
type input "$22.50"
click at [688, 248] on input at bounding box center [690, 247] width 10 height 13
type input "15"
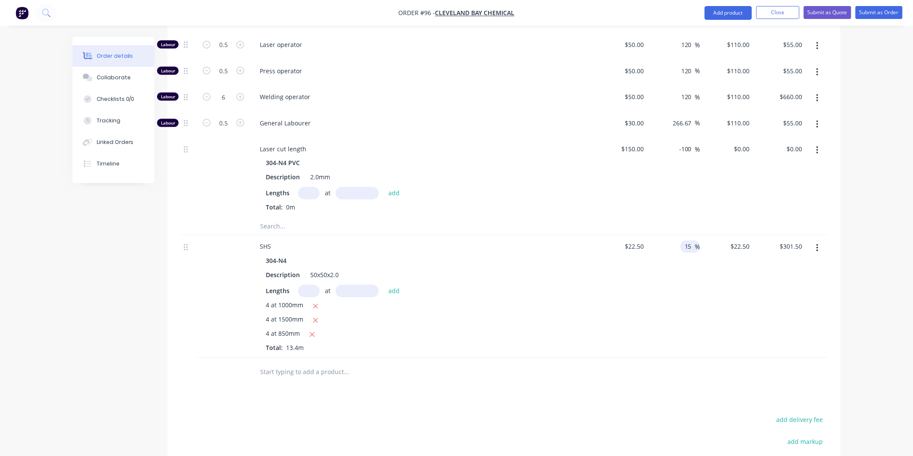
type input "$25.875"
type input "$346.73"
click at [683, 305] on div "15 15 %" at bounding box center [673, 297] width 53 height 123
click at [692, 250] on input "15" at bounding box center [689, 247] width 11 height 13
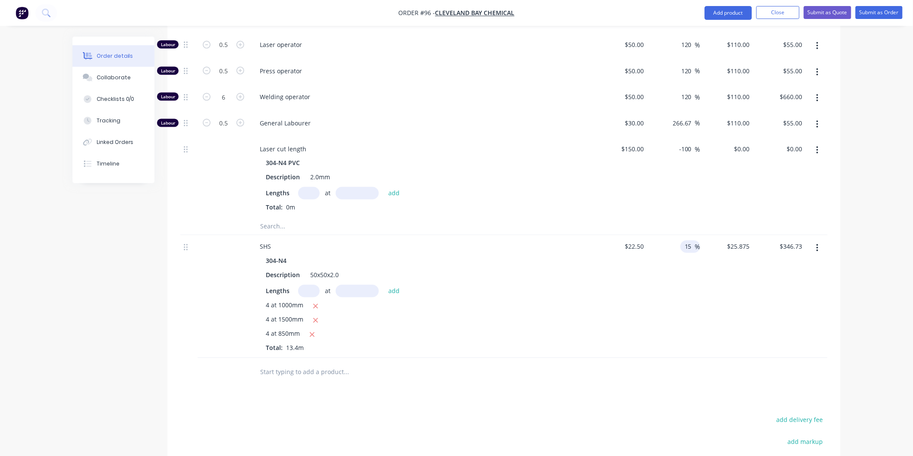
click at [692, 250] on input "15" at bounding box center [689, 247] width 11 height 13
type input "13"
type input "$25.425"
type input "$340.70"
click at [688, 299] on div "13 13 %" at bounding box center [673, 297] width 53 height 123
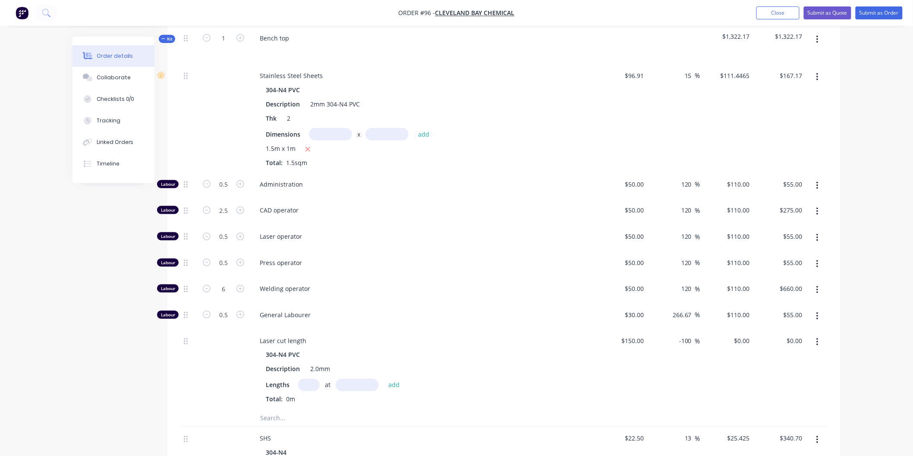
scroll to position [0, 0]
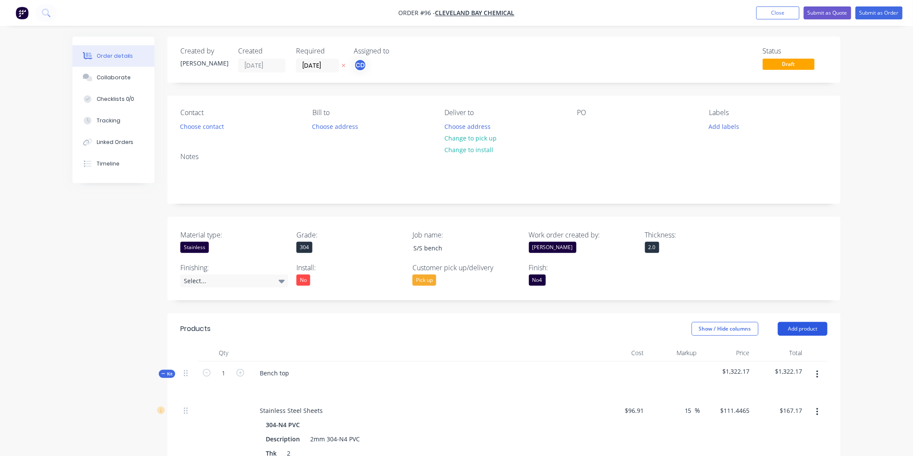
click at [803, 325] on button "Add product" at bounding box center [803, 329] width 50 height 14
click at [793, 365] on div "Basic product" at bounding box center [786, 368] width 66 height 13
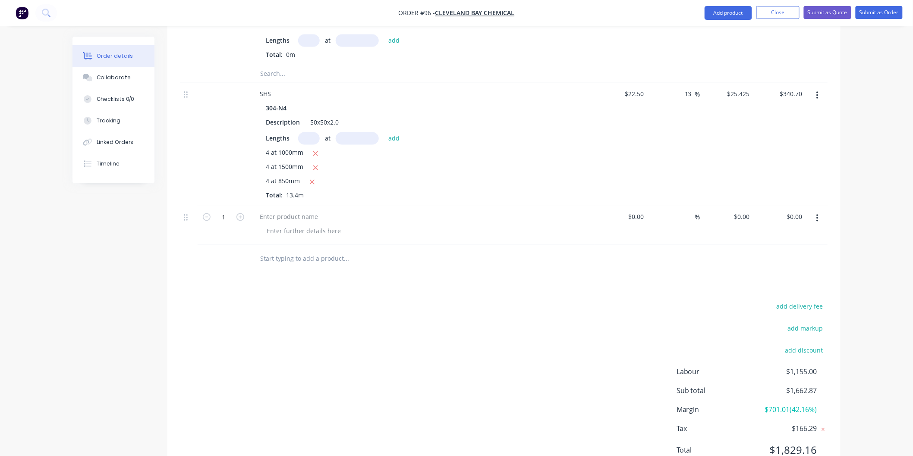
scroll to position [717, 0]
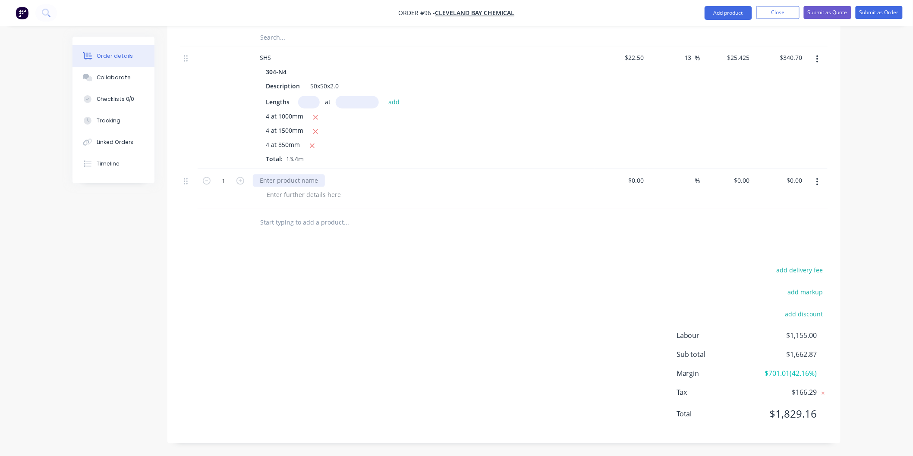
click at [287, 179] on div at bounding box center [289, 180] width 72 height 13
click at [749, 178] on input "0" at bounding box center [743, 180] width 20 height 13
type input "$50.00"
click at [705, 239] on div "Products Show / Hide columns Add product Qty Cost Markup Price Total Kit 1 Benc…" at bounding box center [503, 20] width 673 height 847
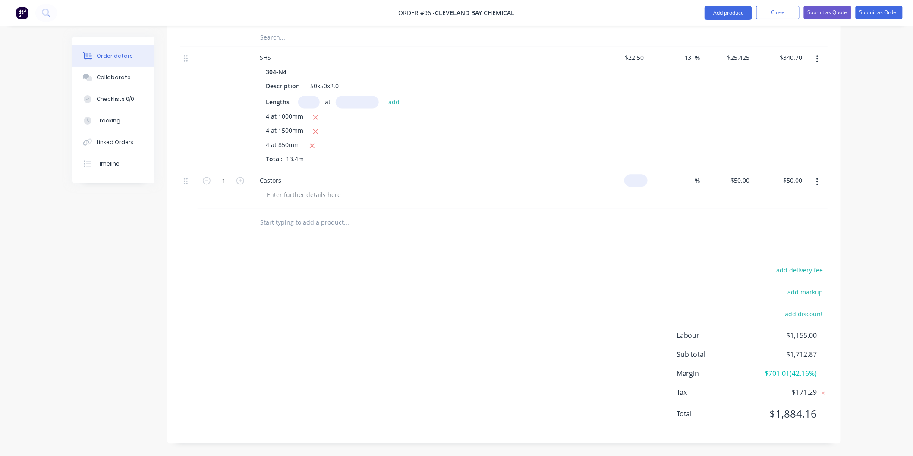
click at [641, 178] on input at bounding box center [638, 180] width 20 height 13
type input "$30.00"
click at [650, 250] on div "Products Show / Hide columns Add product Qty Cost Markup Price Total Kit 1 Benc…" at bounding box center [503, 20] width 673 height 847
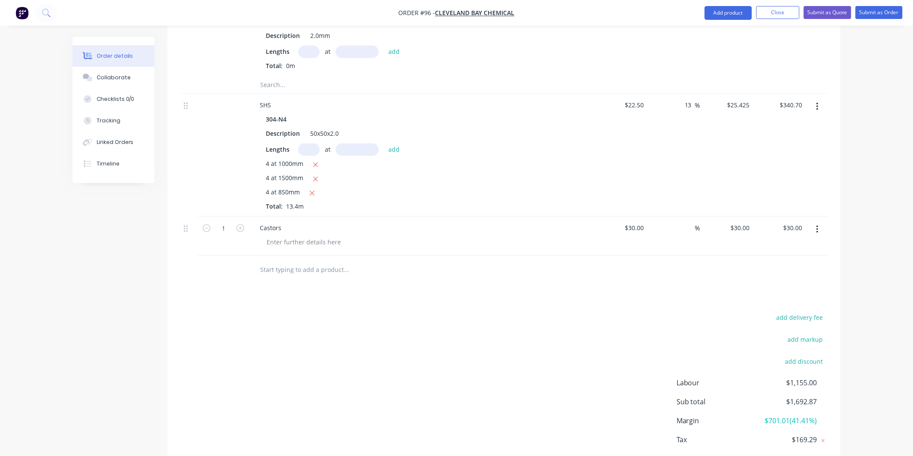
scroll to position [669, 0]
click at [748, 227] on input "30" at bounding box center [741, 227] width 23 height 13
type input "50"
type input "66.67"
type input "$50.00"
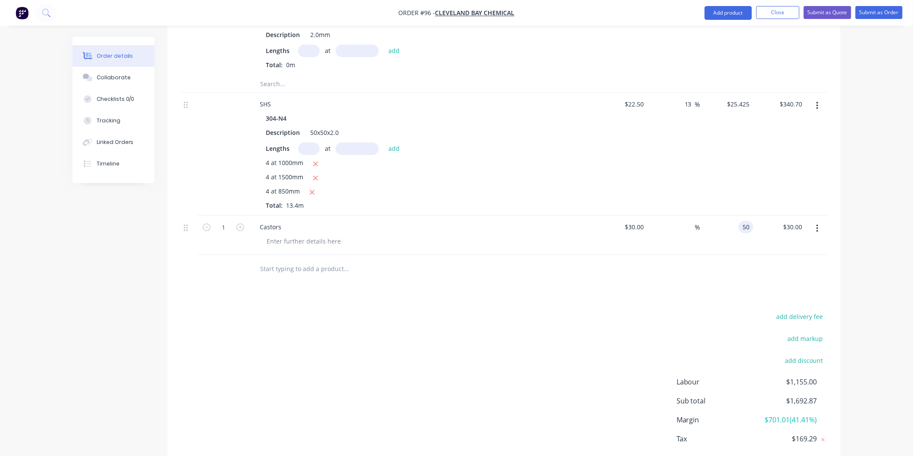
type input "$50.00"
click at [709, 298] on div "Products Show / Hide columns Add product Qty Cost Markup Price Total Kit 1 Benc…" at bounding box center [503, 67] width 673 height 847
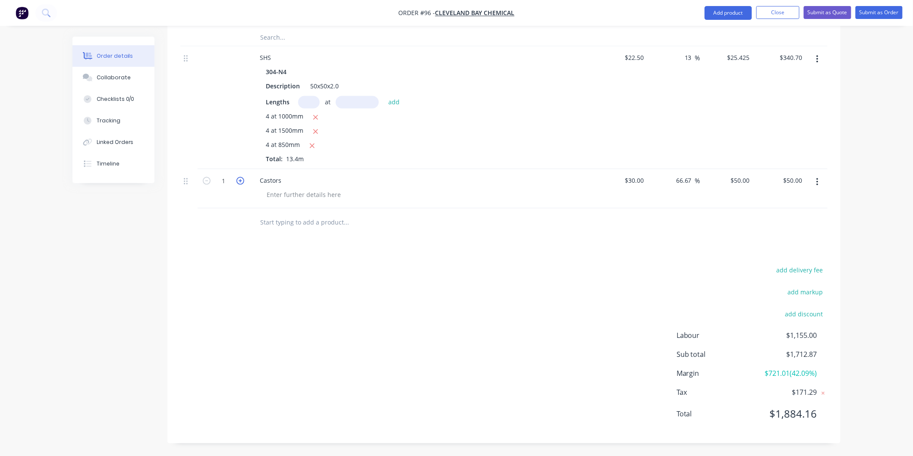
click at [242, 178] on icon "button" at bounding box center [240, 181] width 8 height 8
type input "2"
type input "$100.00"
click at [242, 178] on icon "button" at bounding box center [240, 181] width 8 height 8
type input "3"
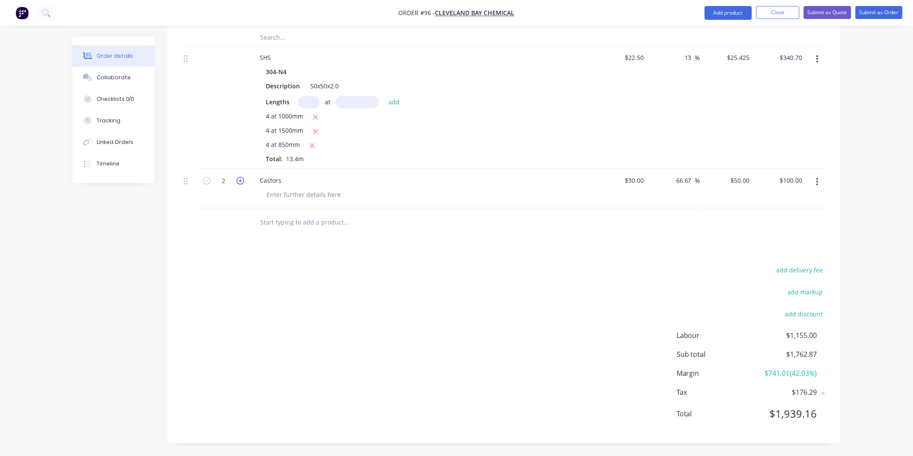
type input "$150.00"
click at [242, 178] on icon "button" at bounding box center [240, 181] width 8 height 8
type input "4"
type input "$200.00"
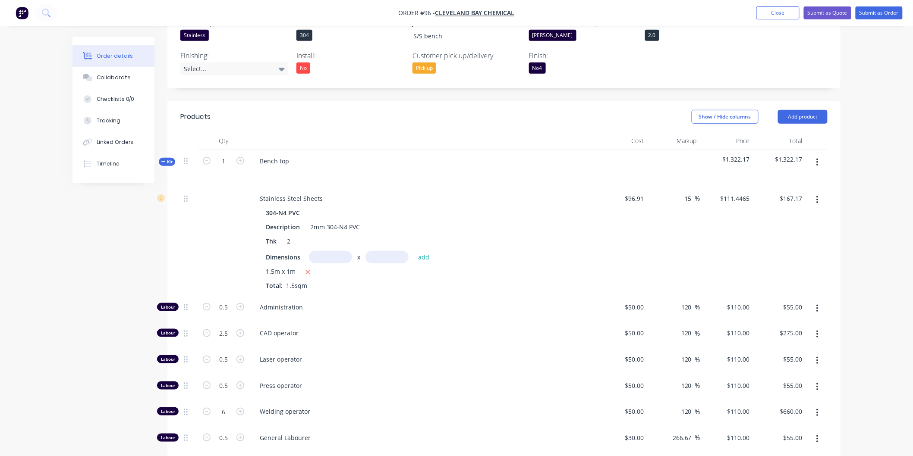
scroll to position [190, 0]
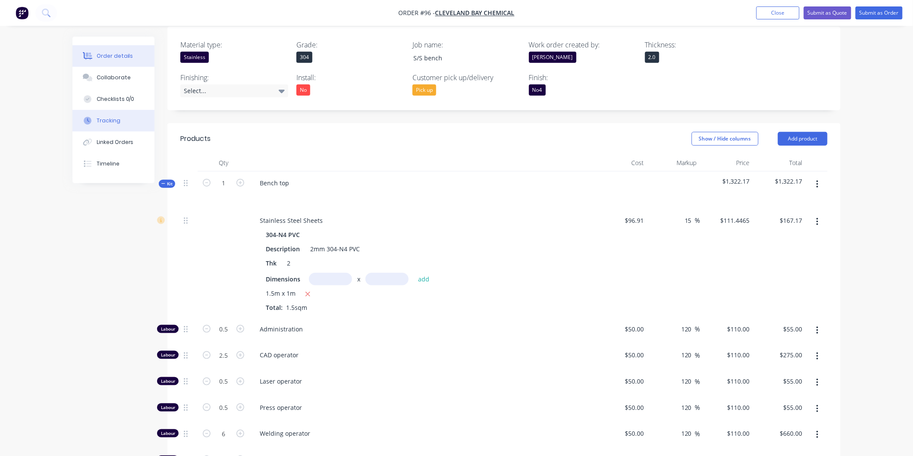
click at [114, 117] on div "Tracking" at bounding box center [109, 121] width 24 height 8
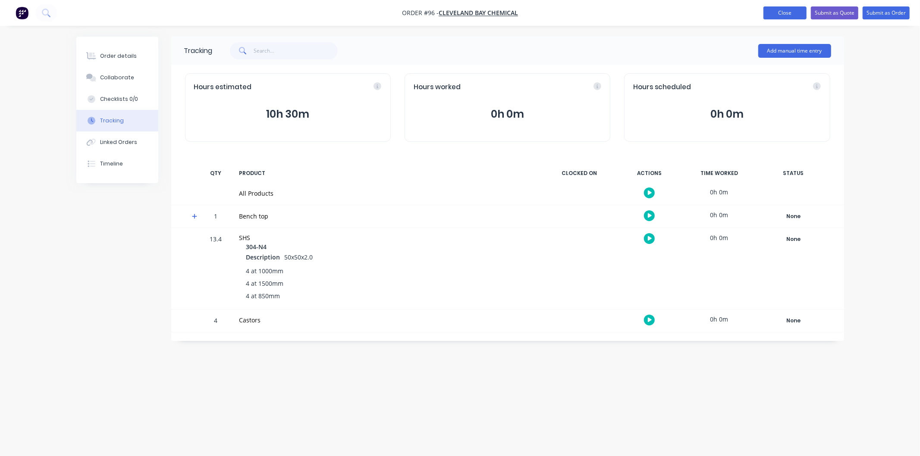
click at [791, 13] on button "Close" at bounding box center [784, 12] width 43 height 13
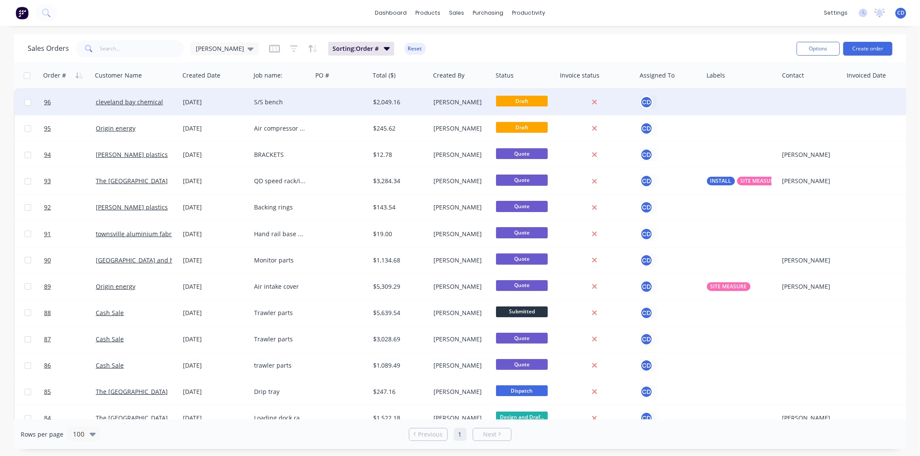
click at [201, 103] on div "[DATE]" at bounding box center [215, 102] width 64 height 9
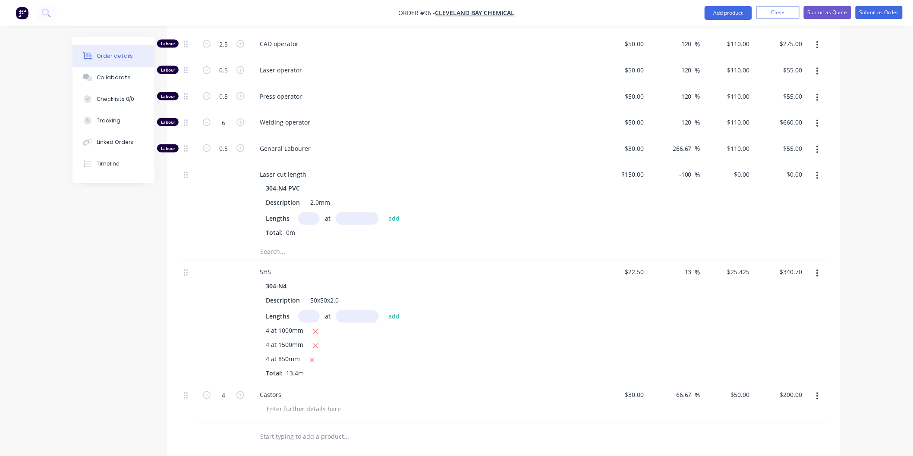
scroll to position [479, 0]
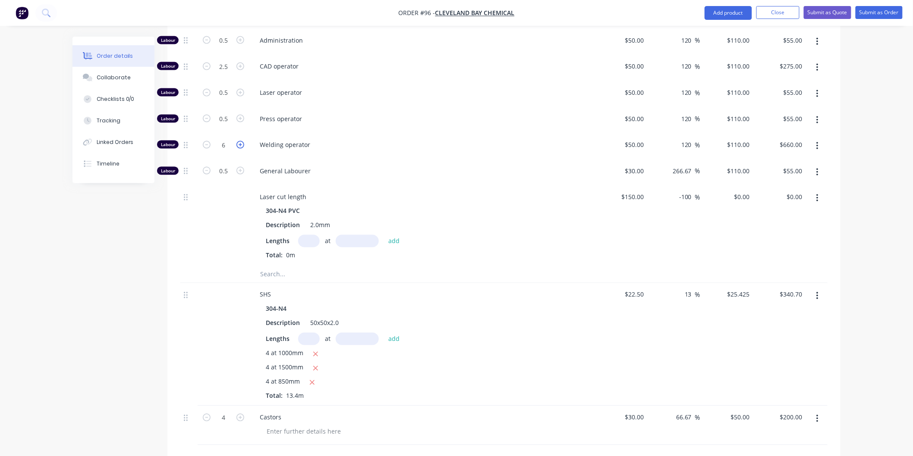
click at [242, 144] on icon "button" at bounding box center [240, 145] width 8 height 8
type input "7"
type input "$770.00"
click at [242, 144] on icon "button" at bounding box center [240, 145] width 8 height 8
type input "8"
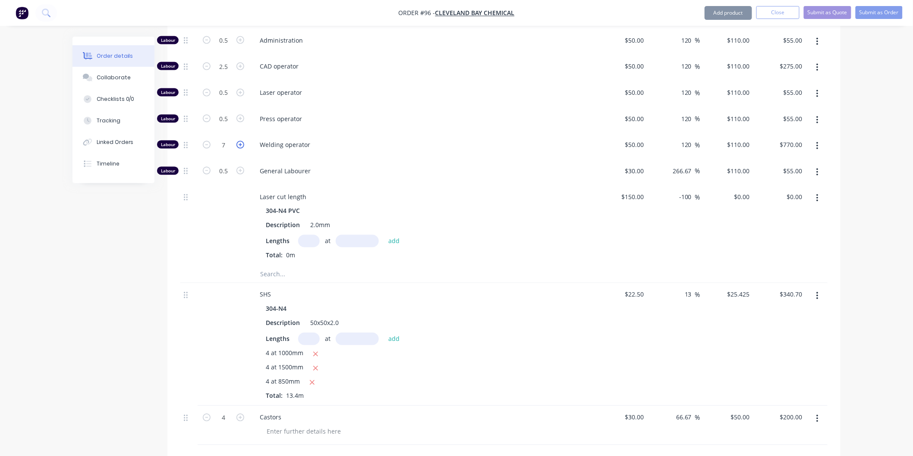
type input "$880.00"
click at [232, 47] on input "0.5" at bounding box center [223, 40] width 22 height 13
type input "1"
type input "$110.00"
click at [365, 108] on div "Press operator" at bounding box center [421, 120] width 345 height 26
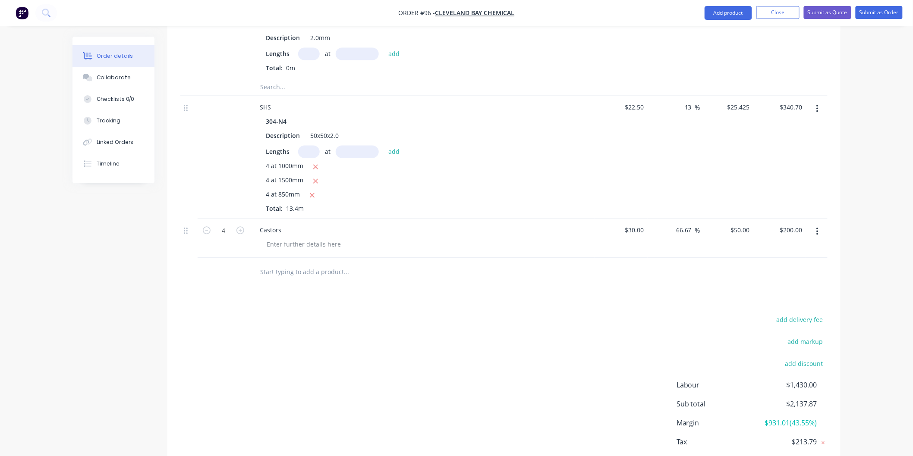
scroll to position [671, 0]
